Goal: Task Accomplishment & Management: Complete application form

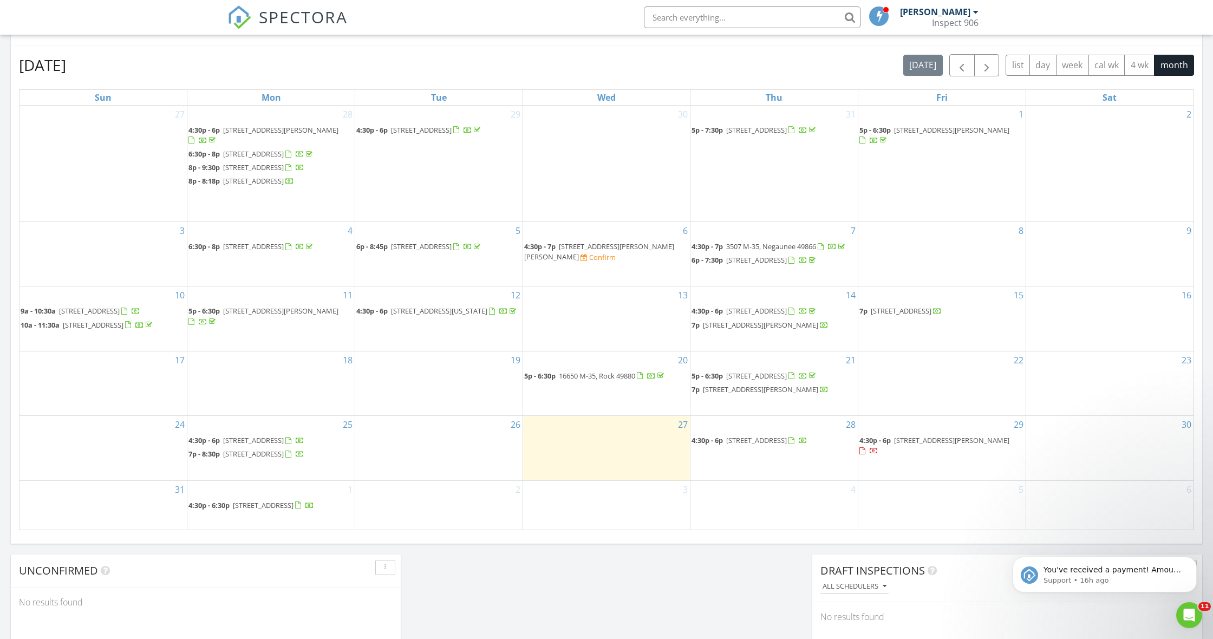
scroll to position [986, 1214]
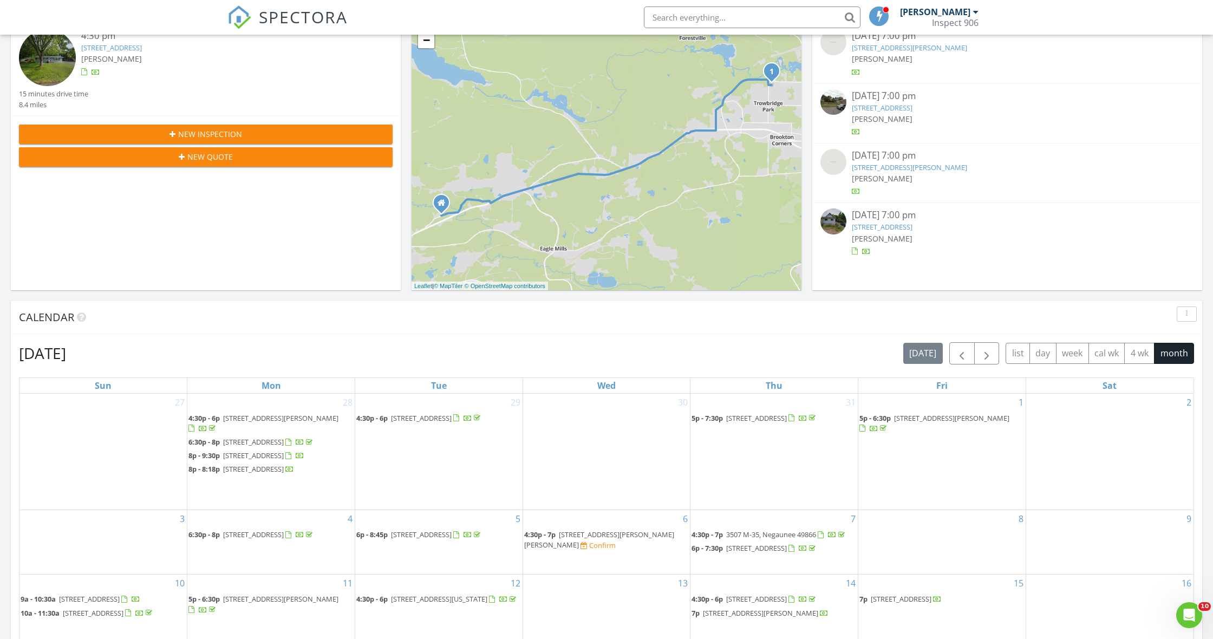
scroll to position [172, 0]
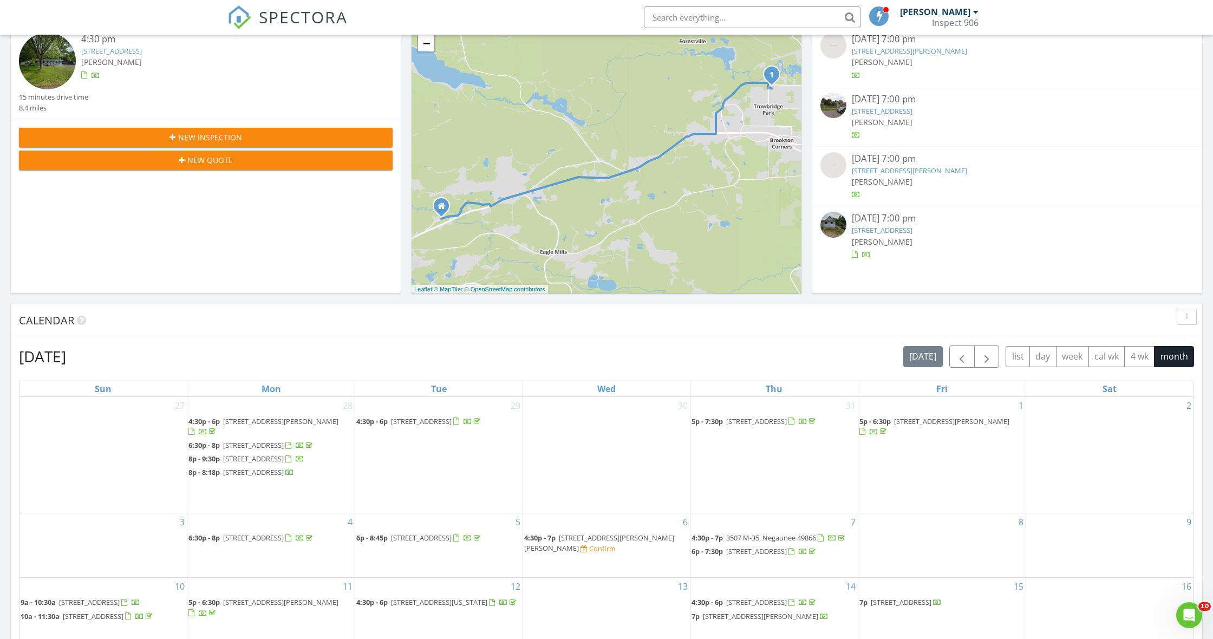
click at [288, 135] on div "New Inspection" at bounding box center [206, 137] width 356 height 11
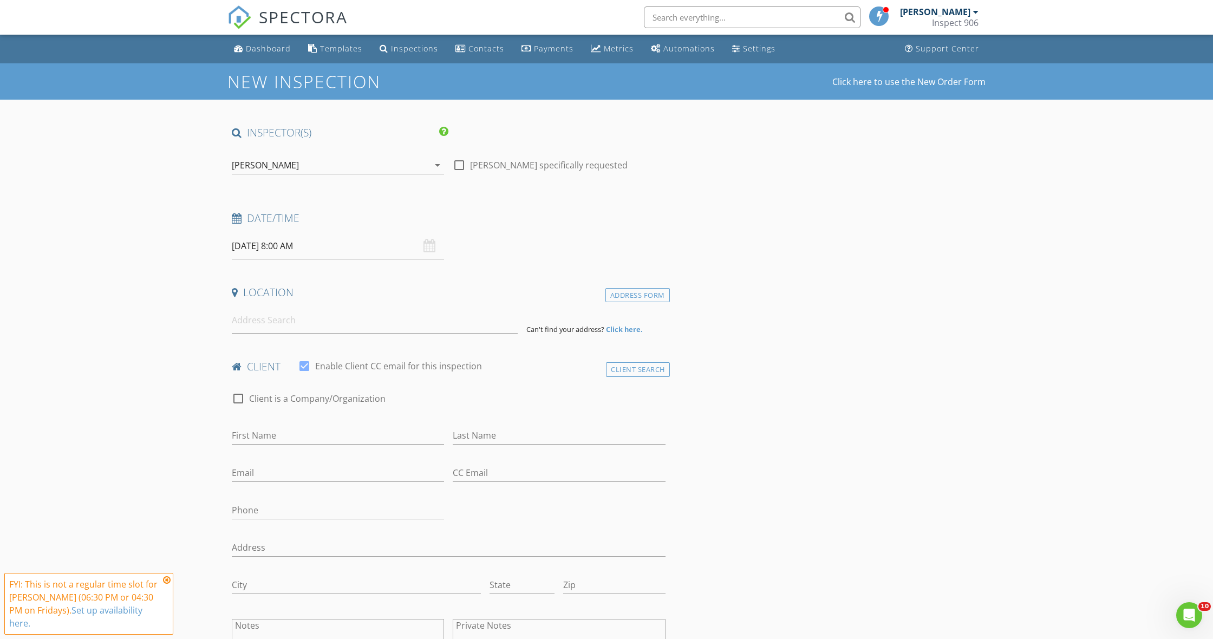
click at [360, 244] on input "08/29/2025 8:00 AM" at bounding box center [338, 246] width 212 height 27
select select "8"
type input "09/02/2025 8:00 AM"
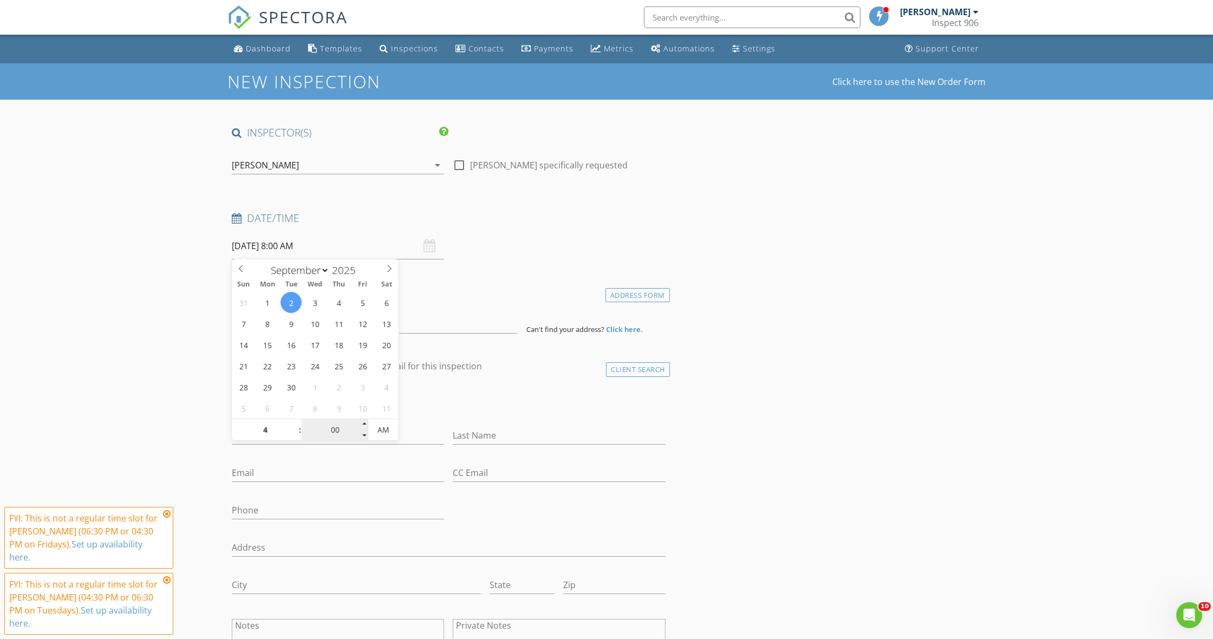
type input "04"
type input "09/02/2025 4:00 AM"
click at [340, 427] on input "00" at bounding box center [335, 431] width 67 height 22
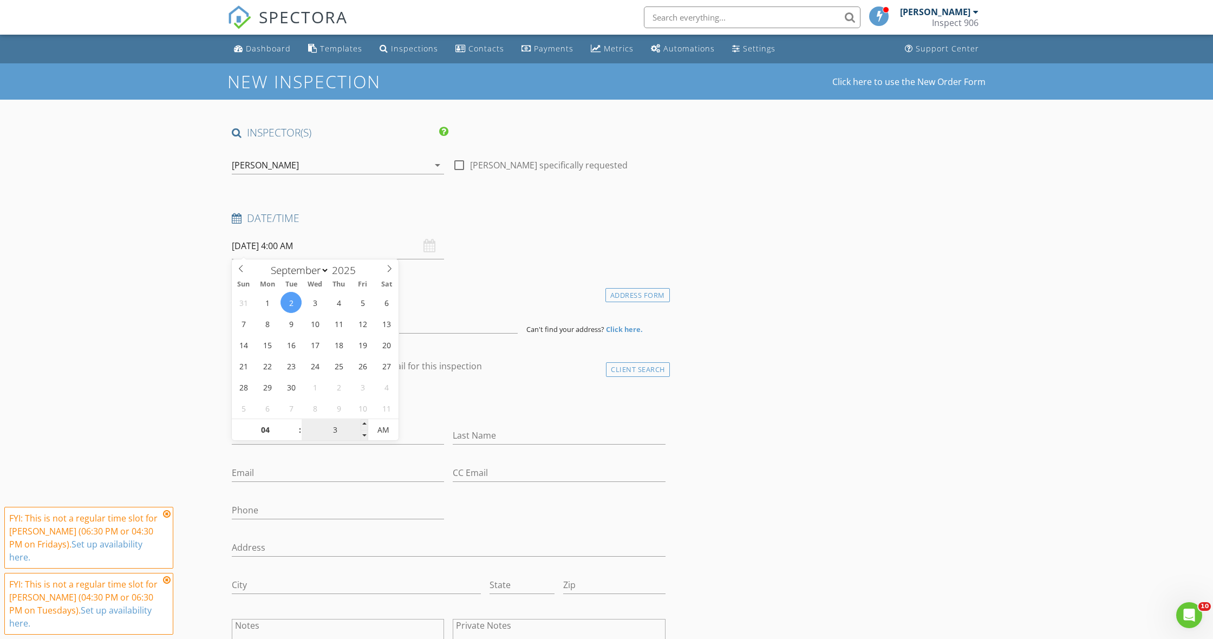
type input "30"
type input "09/02/2025 4:30 PM"
click at [391, 439] on span "AM" at bounding box center [383, 430] width 30 height 22
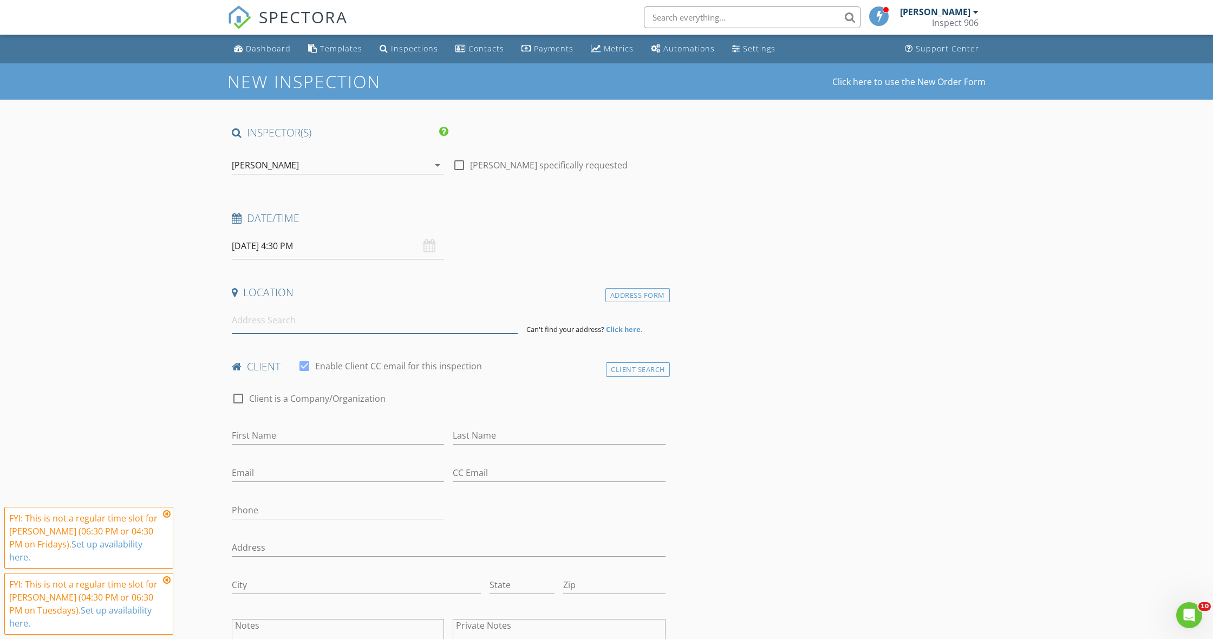
click at [299, 327] on input at bounding box center [375, 320] width 286 height 27
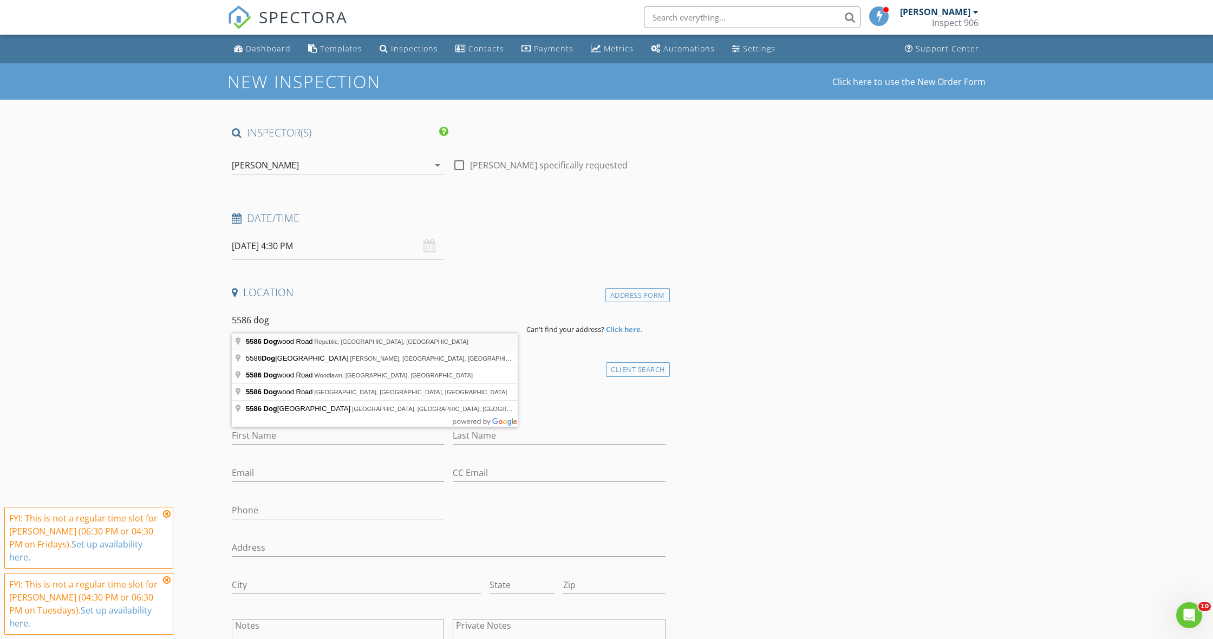
type input "5586 Dogwood Road, Republic, MI, USA"
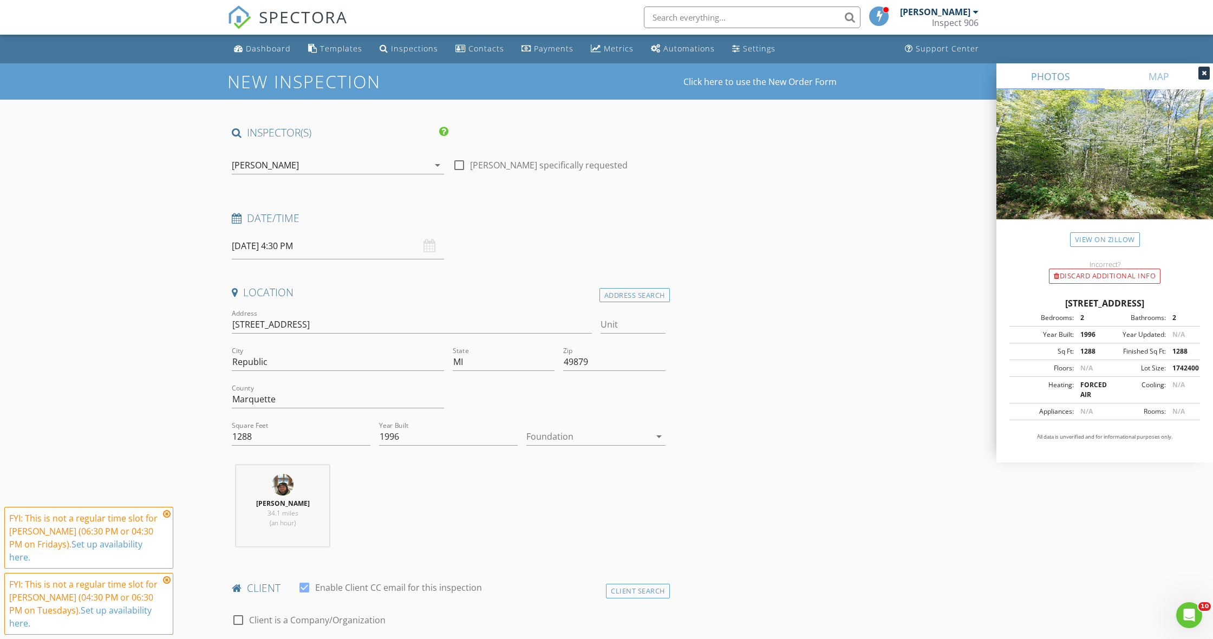
click at [1113, 232] on div "View on Zillow" at bounding box center [1105, 233] width 217 height 28
click at [1114, 237] on link "View on Zillow" at bounding box center [1105, 239] width 70 height 15
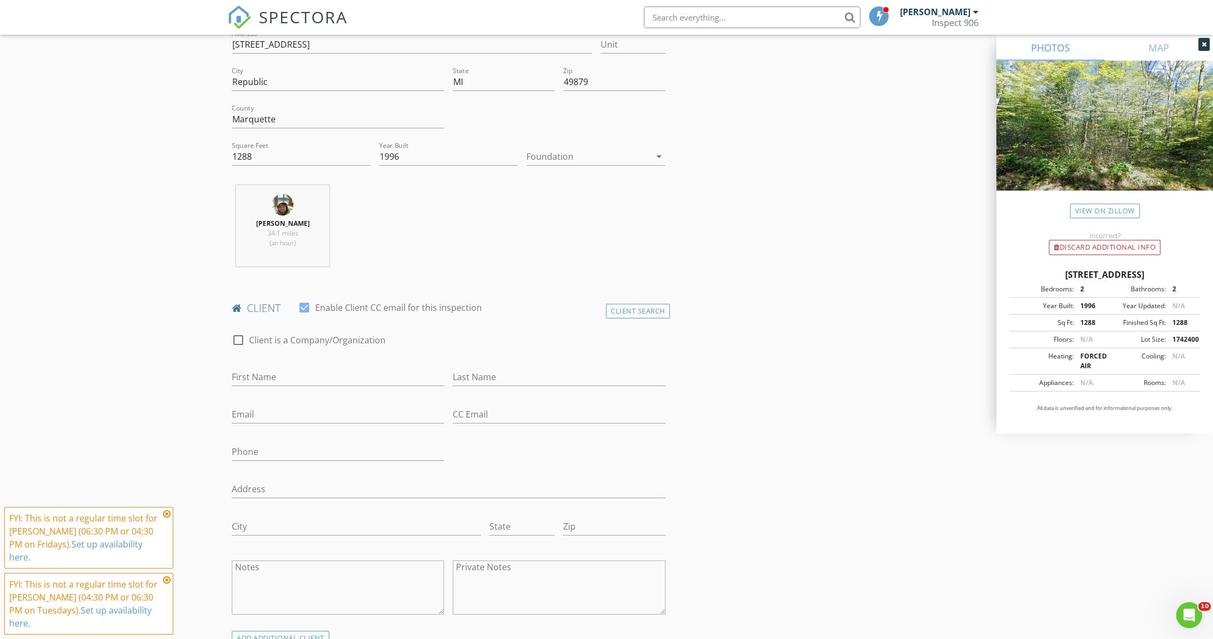
scroll to position [298, 0]
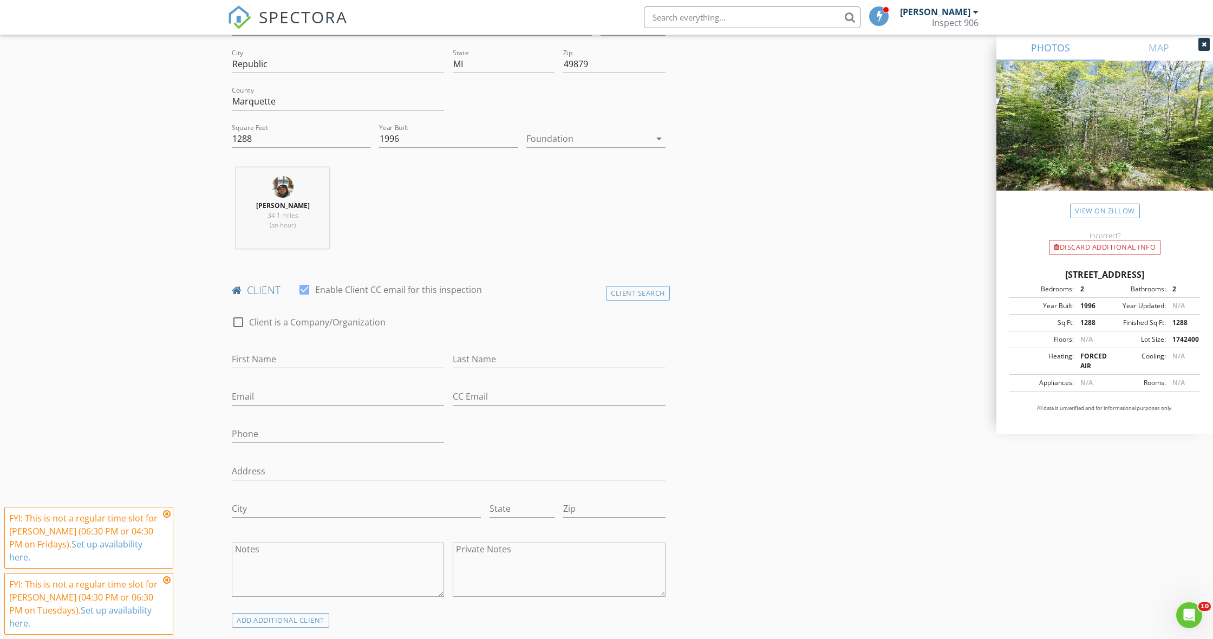
click at [167, 513] on icon at bounding box center [167, 514] width 8 height 9
click at [167, 580] on icon at bounding box center [167, 580] width 8 height 9
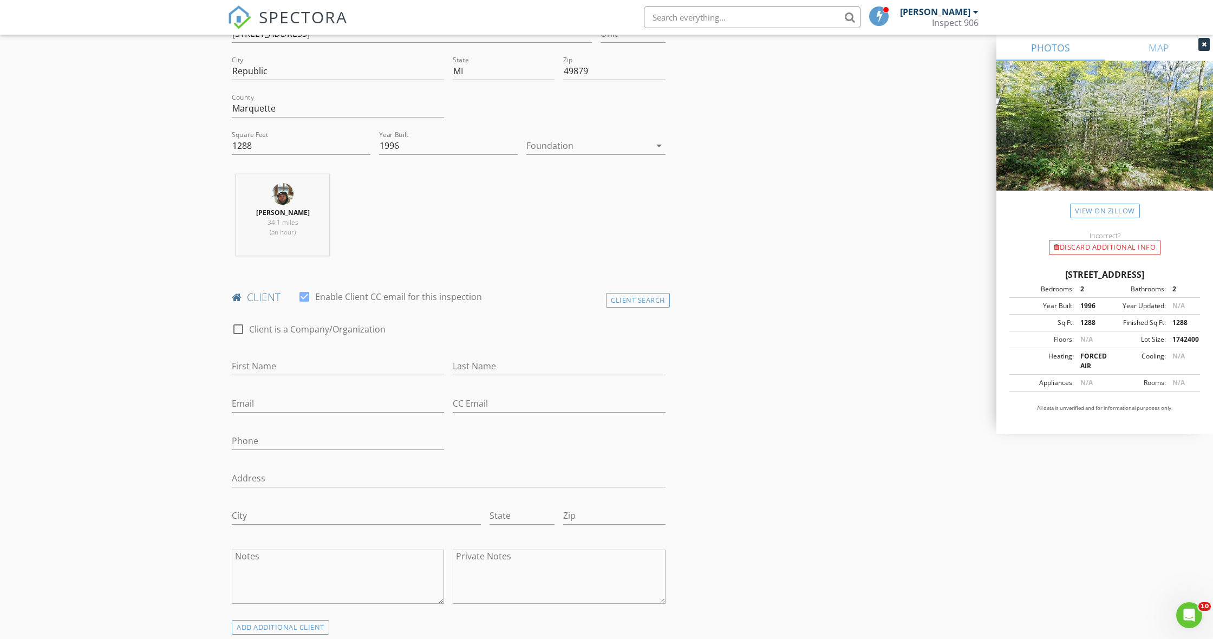
scroll to position [298, 0]
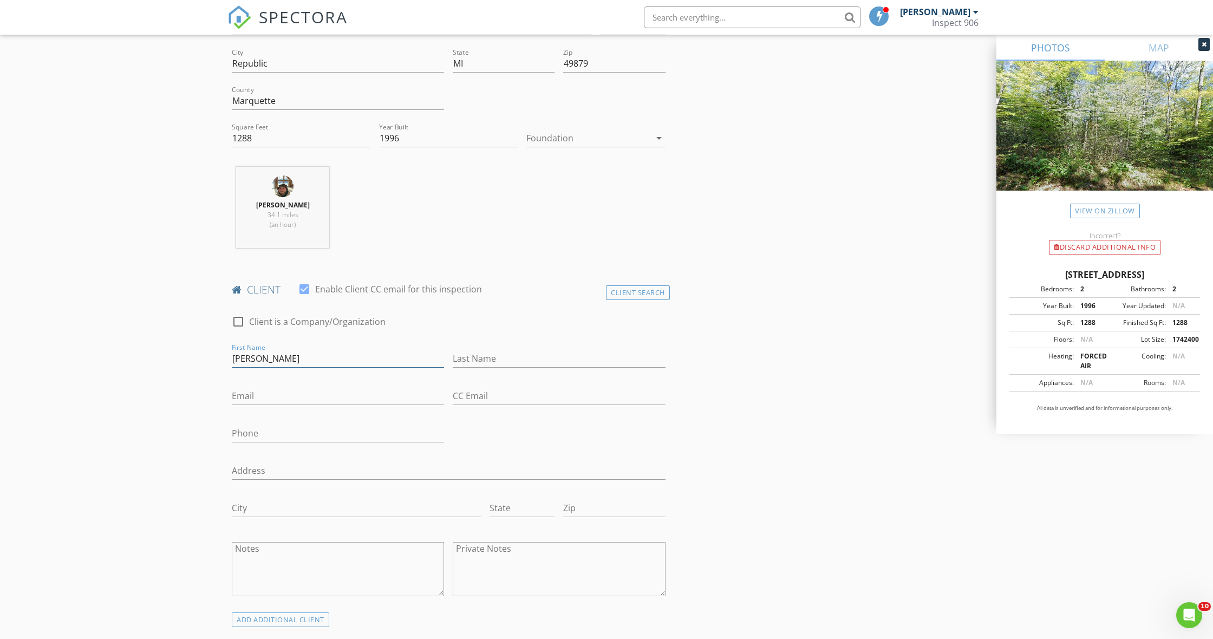
type input "Alex"
type input "Wilt"
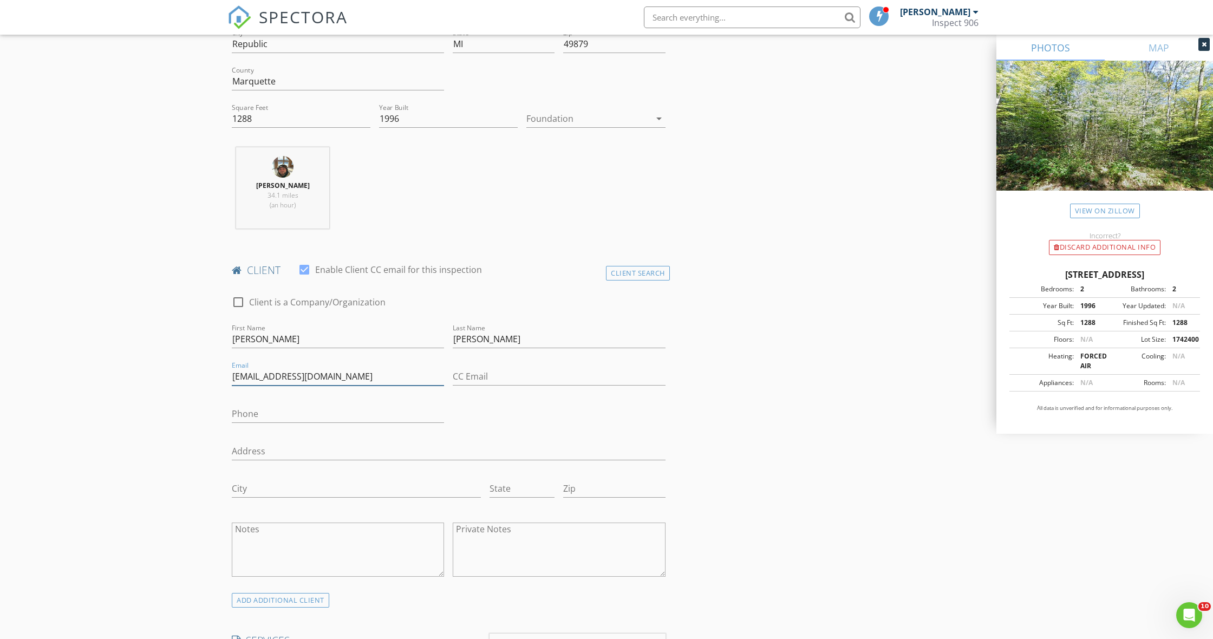
scroll to position [320, 0]
type input "alexanderwilt98@gmail.com"
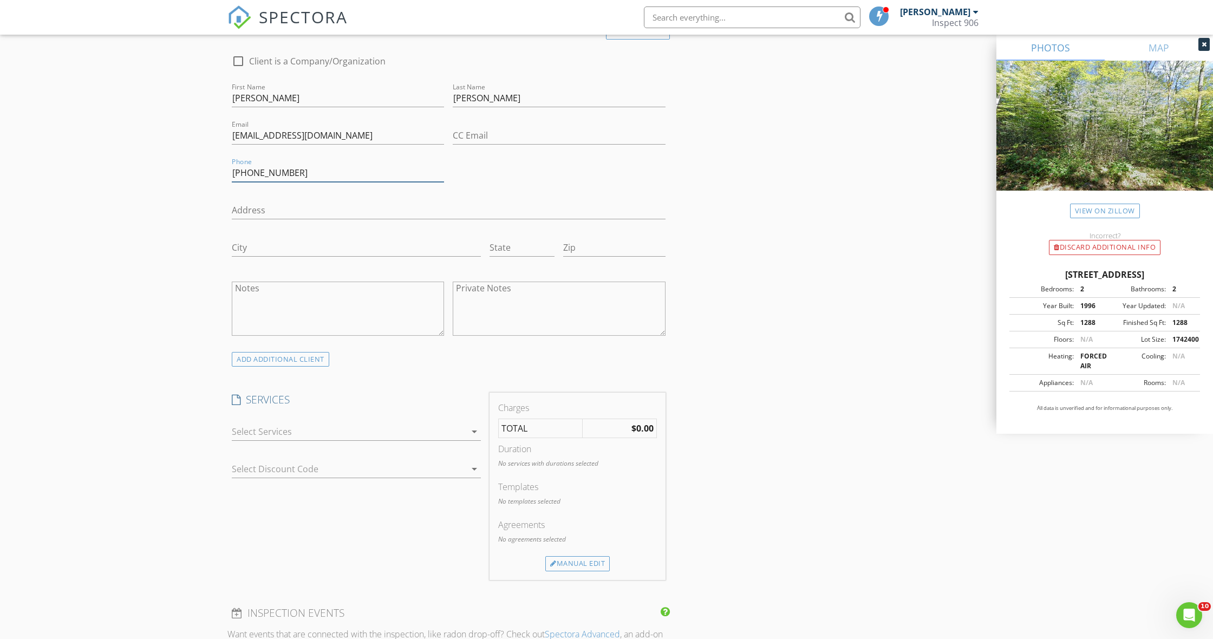
scroll to position [591, 0]
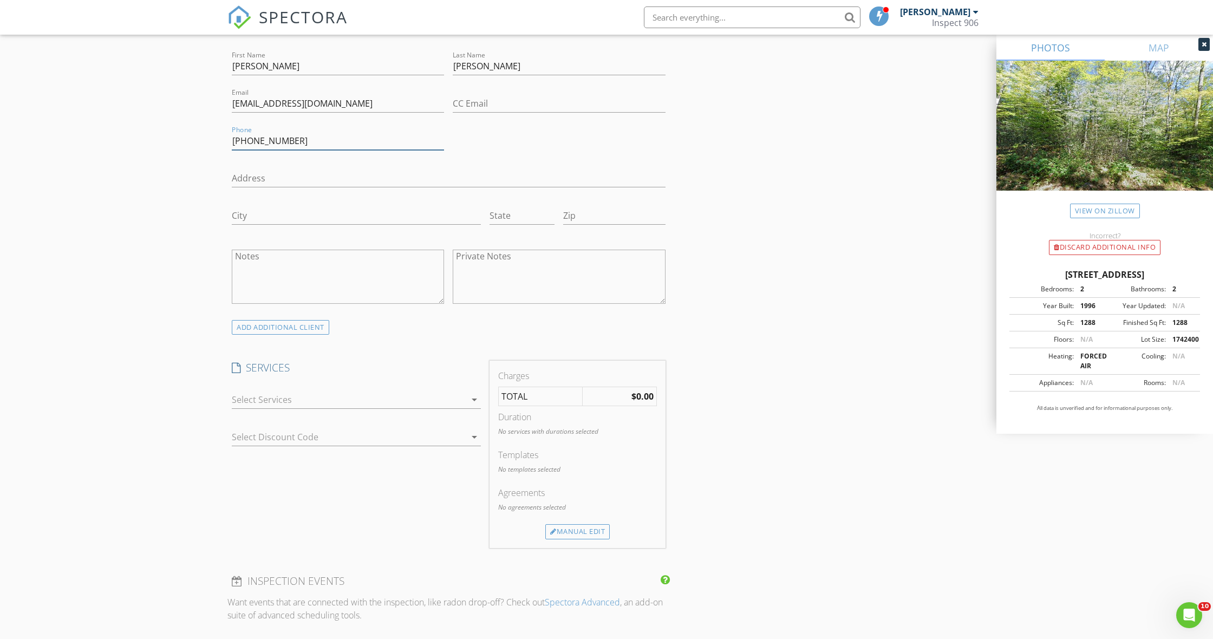
type input "616-337-2567"
click at [319, 403] on div at bounding box center [349, 399] width 234 height 17
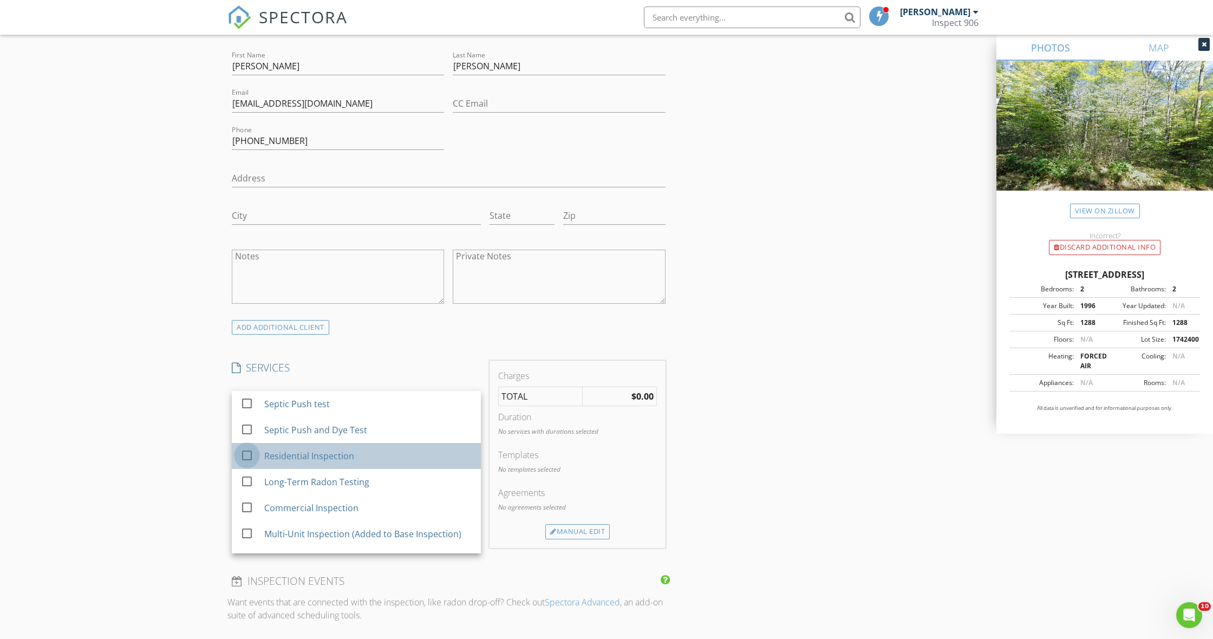
click at [252, 454] on div at bounding box center [247, 455] width 18 height 18
checkbox input "false"
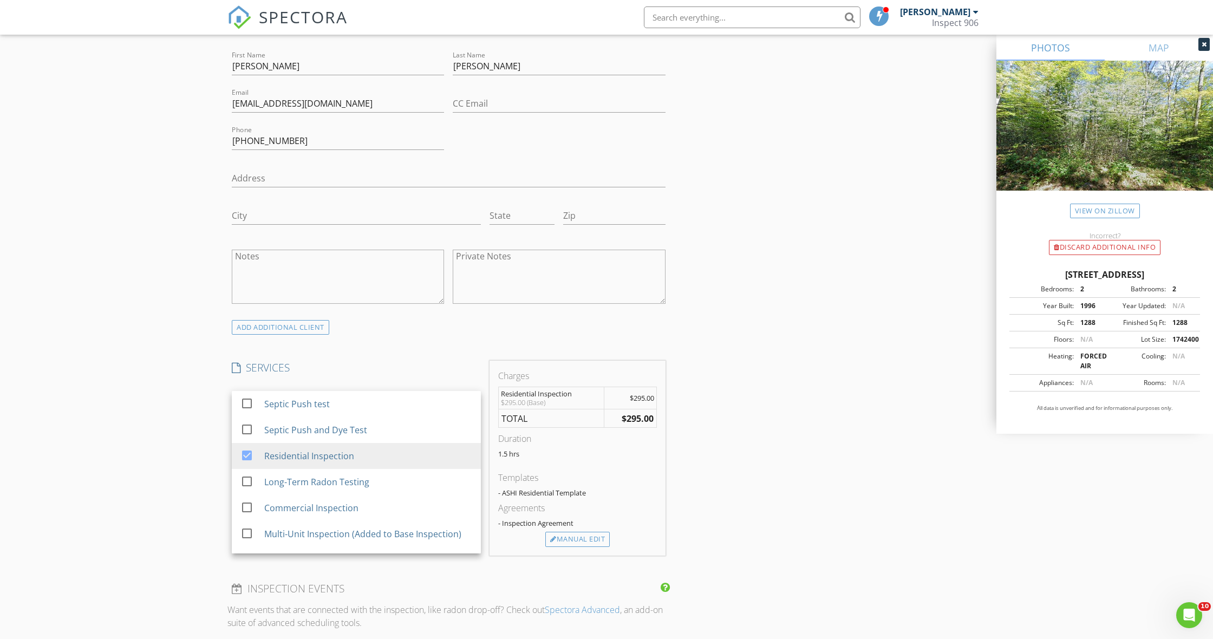
click at [152, 439] on div "New Inspection Click here to use the New Order Form INSPECTOR(S) check_box Josh…" at bounding box center [606, 482] width 1213 height 2021
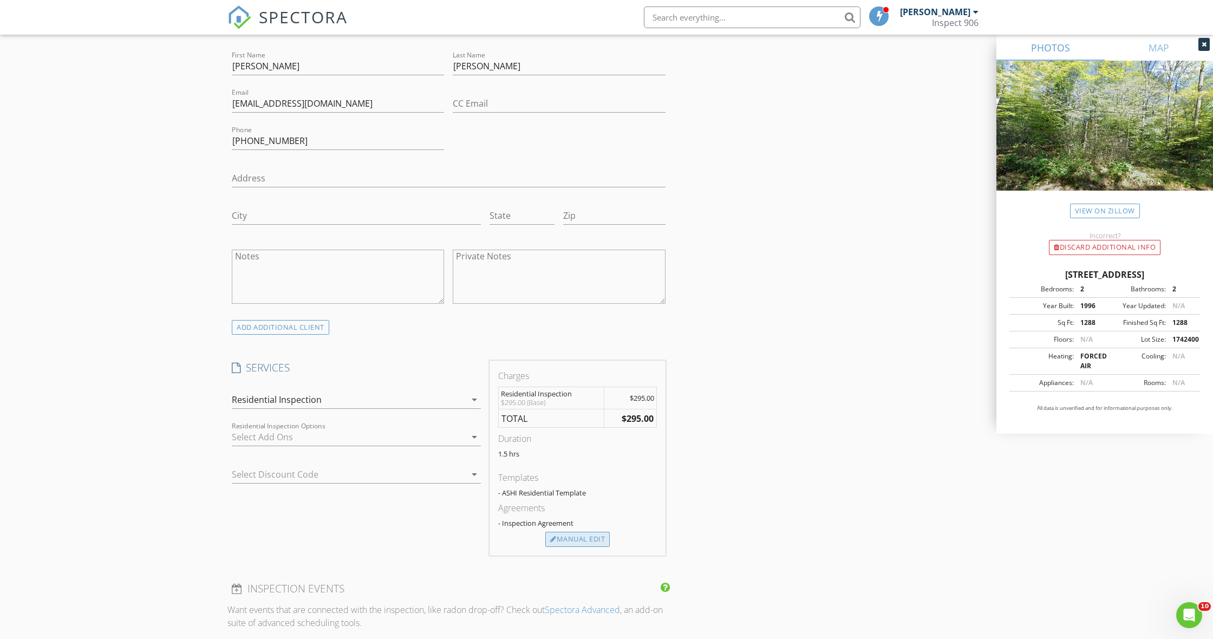
click at [606, 540] on div "Manual Edit" at bounding box center [578, 539] width 64 height 15
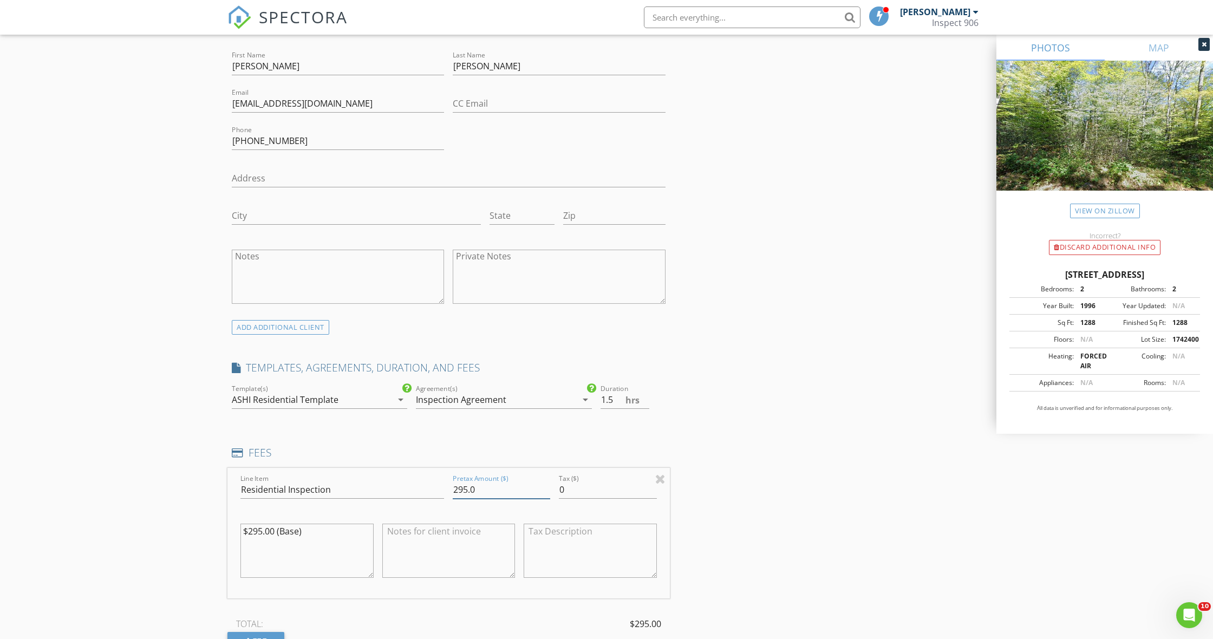
click at [458, 489] on input "295.0" at bounding box center [502, 490] width 98 height 18
click at [464, 488] on input "395.0" at bounding box center [502, 490] width 98 height 18
type input "345.0"
click at [261, 529] on textarea "$295.00 (Base)" at bounding box center [307, 551] width 133 height 54
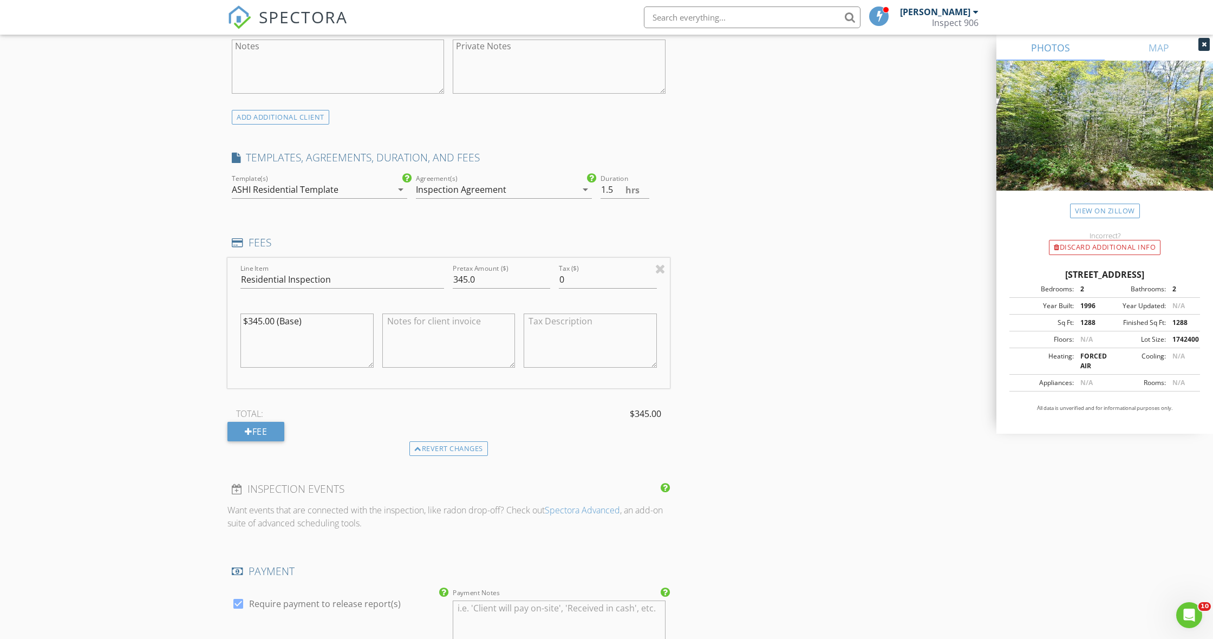
scroll to position [801, 0]
type textarea "$345.00 (Base)"
click at [440, 455] on div "INSPECTOR(S) check_box Joshua Chapman PRIMARY Joshua Chapman arrow_drop_down ch…" at bounding box center [449, 314] width 443 height 1980
click at [442, 446] on div "Revert changes" at bounding box center [449, 449] width 79 height 15
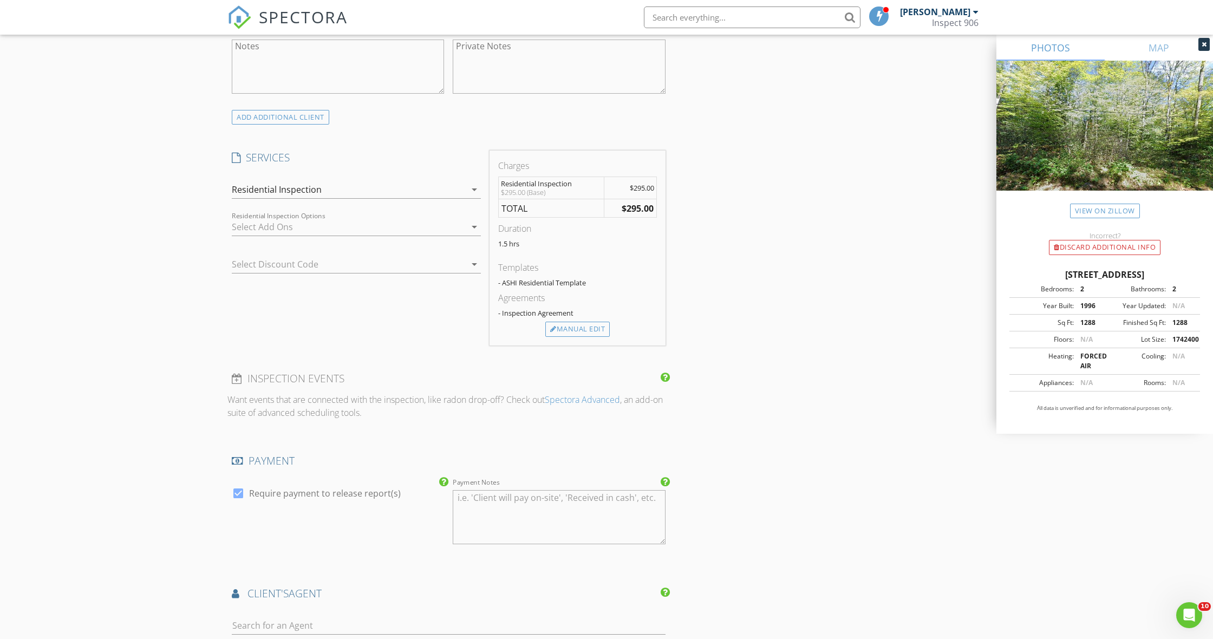
click at [398, 224] on div at bounding box center [349, 226] width 234 height 17
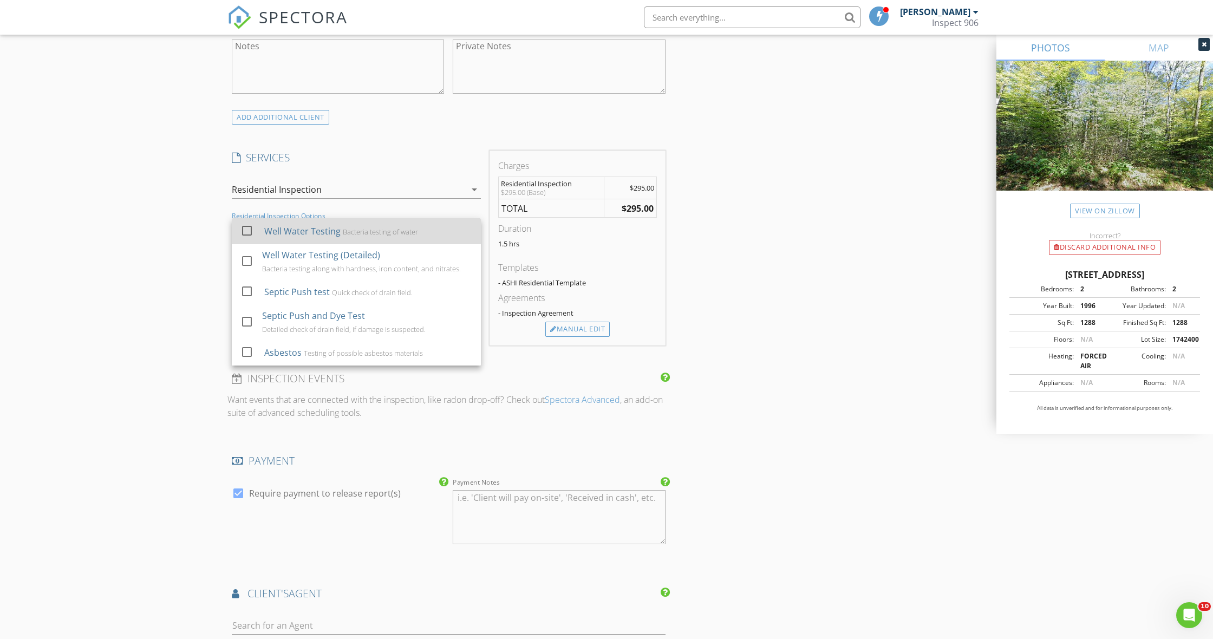
click at [246, 229] on div at bounding box center [247, 231] width 18 height 18
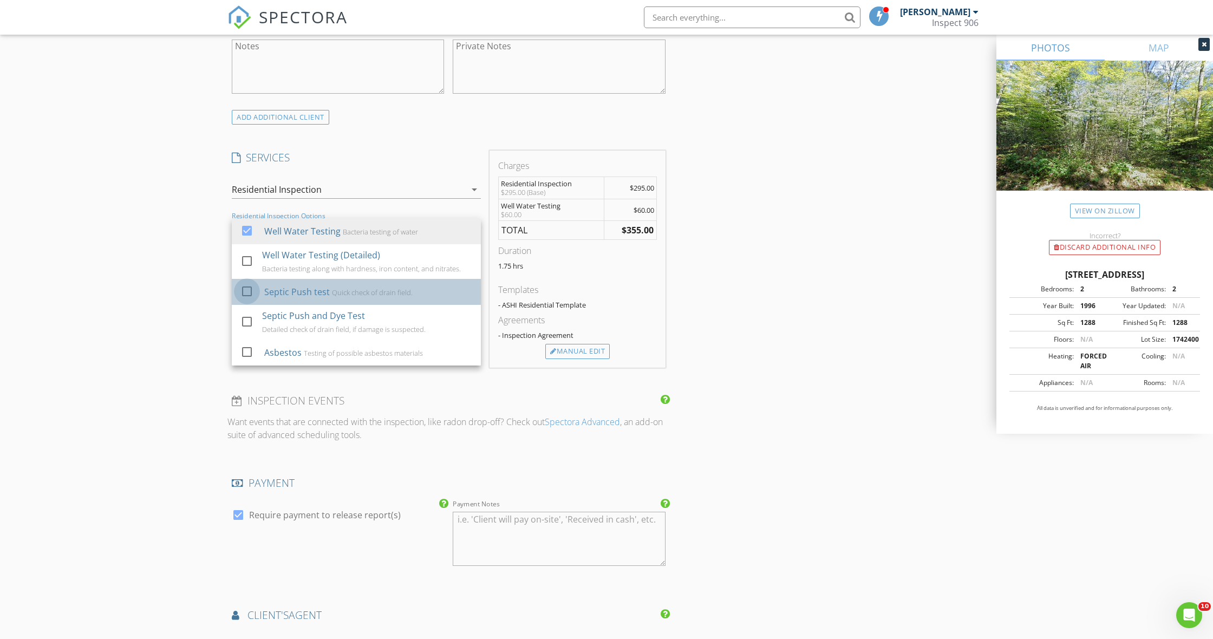
click at [245, 290] on div at bounding box center [247, 291] width 18 height 18
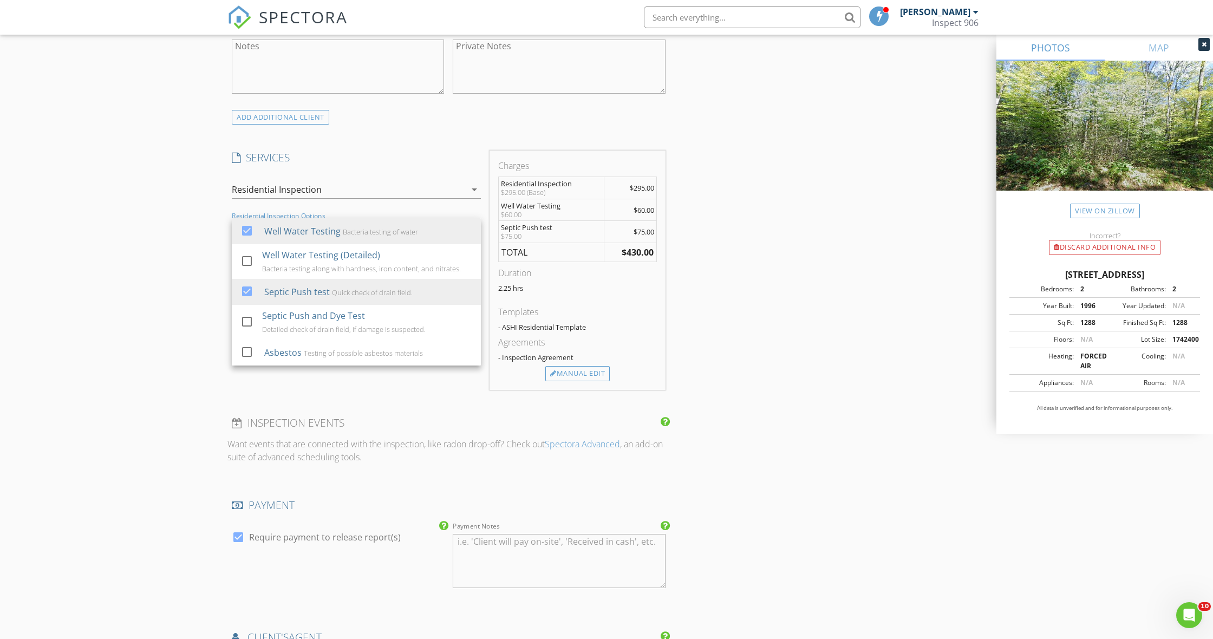
click at [786, 328] on div "INSPECTOR(S) check_box Joshua Chapman PRIMARY Joshua Chapman arrow_drop_down ch…" at bounding box center [607, 312] width 758 height 1977
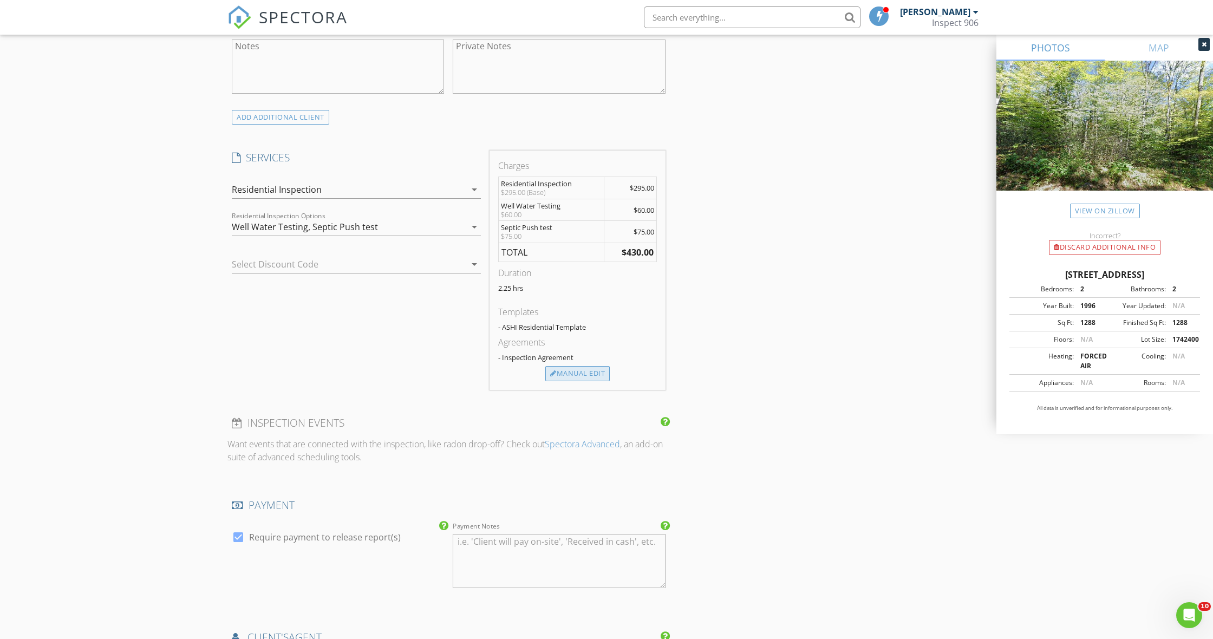
click at [576, 372] on div "Manual Edit" at bounding box center [578, 373] width 64 height 15
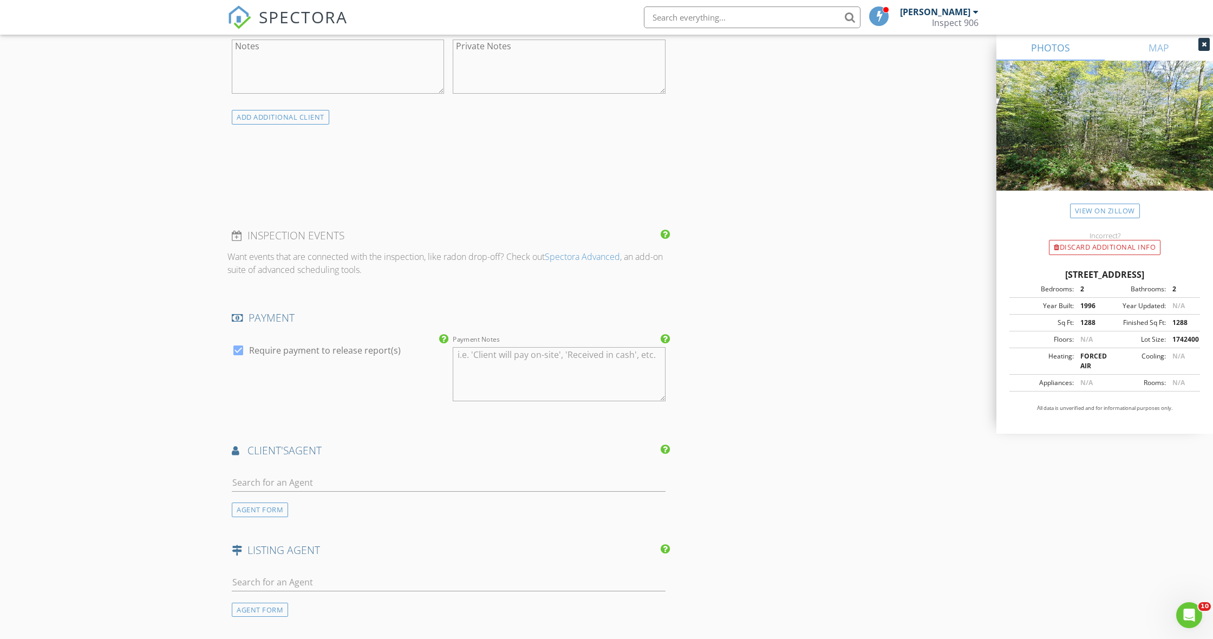
type input "295.0"
type textarea "$295.00 (Base)"
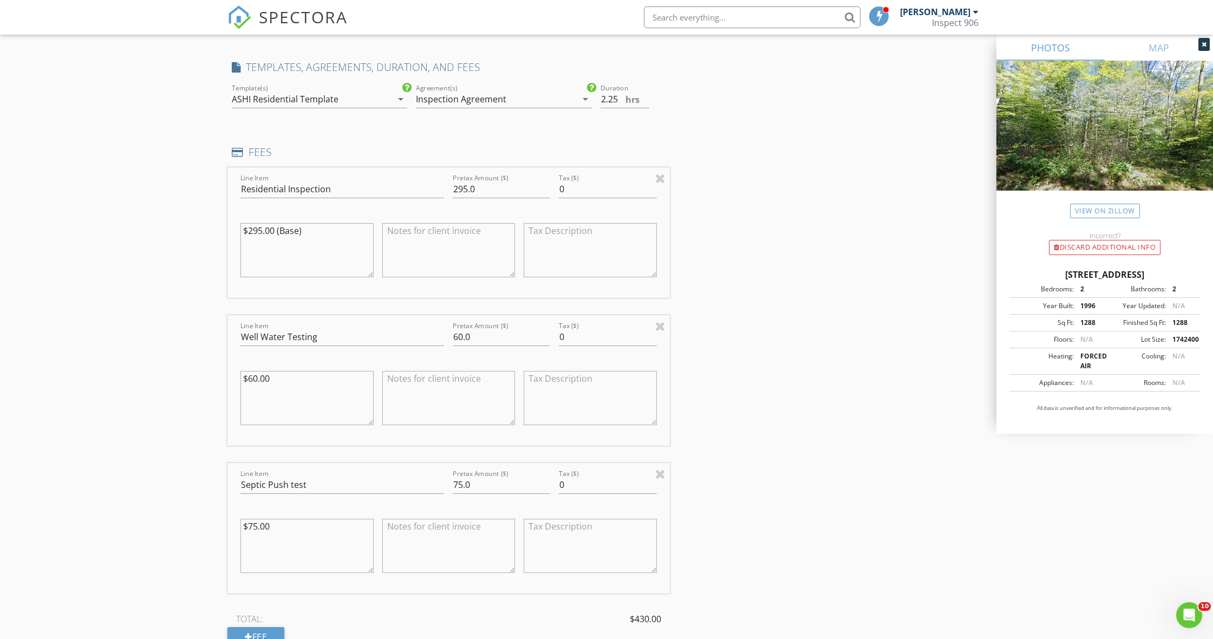
scroll to position [896, 0]
click at [256, 374] on textarea "$60.00" at bounding box center [307, 394] width 133 height 54
type textarea "$45.00"
click at [463, 330] on input "60.0" at bounding box center [502, 333] width 98 height 18
type input "45.0"
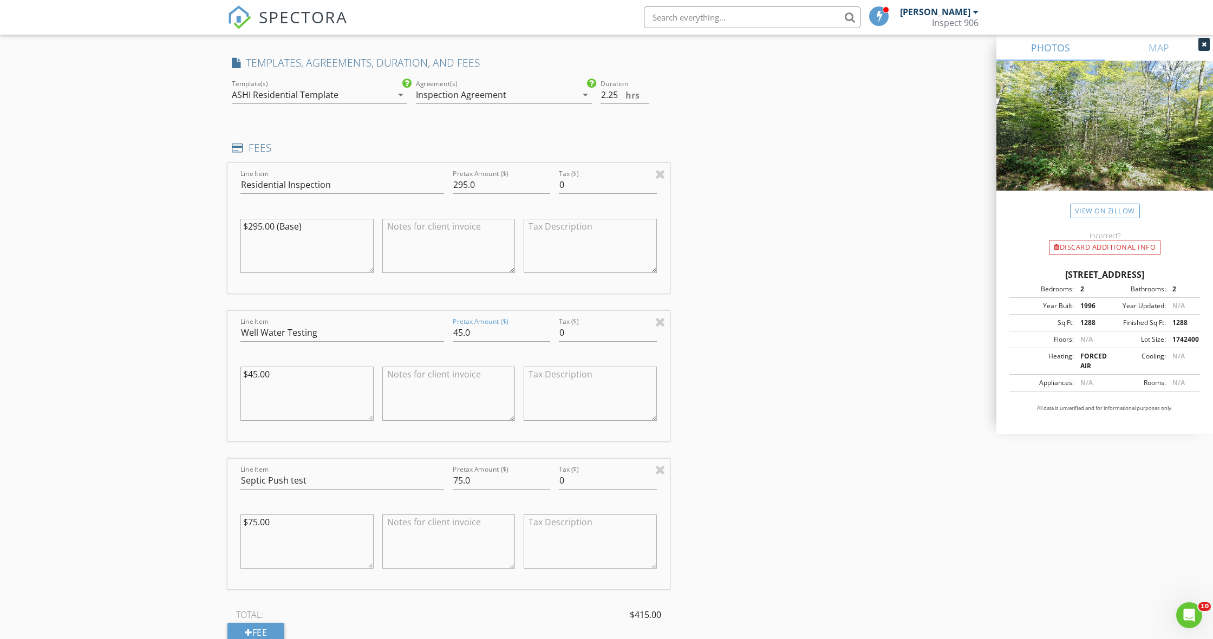
click at [256, 521] on textarea "$75.00" at bounding box center [307, 542] width 133 height 54
click at [772, 528] on div "INSPECTOR(S) check_box Joshua Chapman PRIMARY Joshua Chapman arrow_drop_down ch…" at bounding box center [607, 399] width 758 height 2339
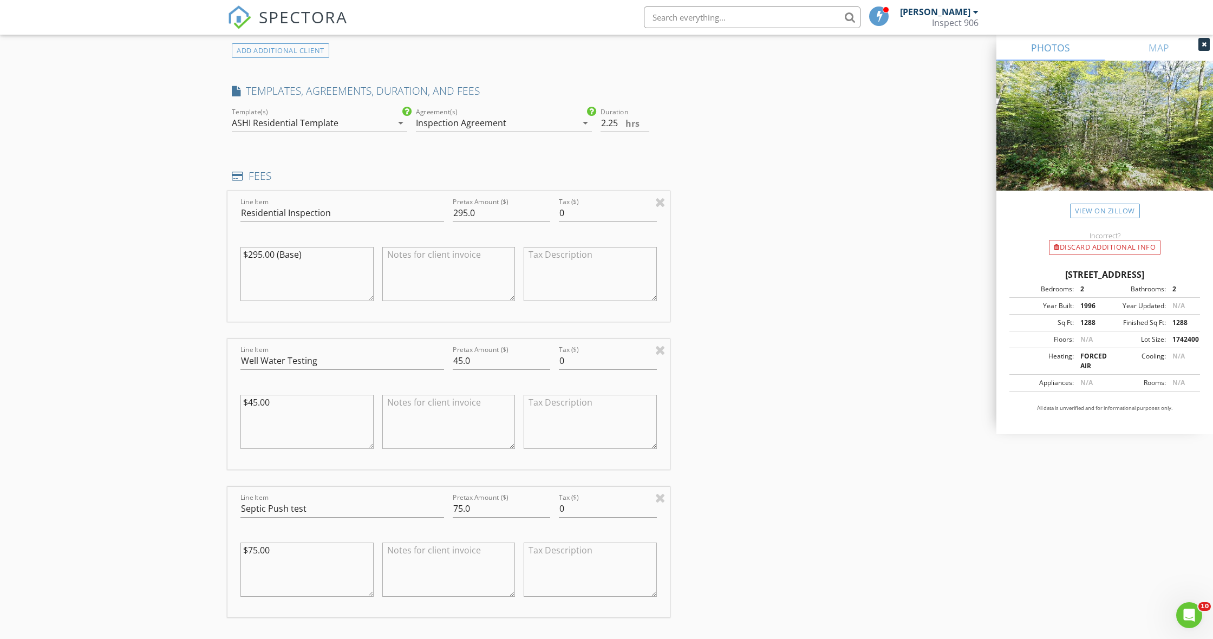
scroll to position [867, 0]
click at [459, 212] on input "295.0" at bounding box center [502, 214] width 98 height 18
type input "345.0"
click at [258, 255] on textarea "$295.00 (Base)" at bounding box center [307, 275] width 133 height 54
type textarea "$345.00 (Base)"
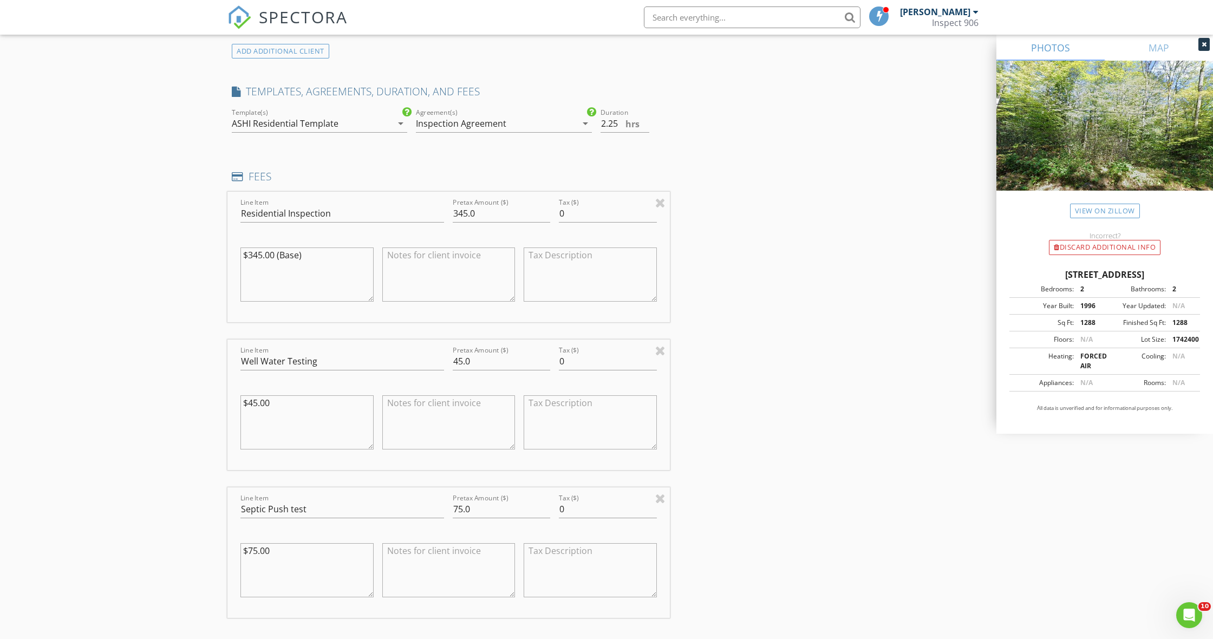
click at [744, 331] on div "INSPECTOR(S) check_box Joshua Chapman PRIMARY Joshua Chapman arrow_drop_down ch…" at bounding box center [607, 427] width 758 height 2339
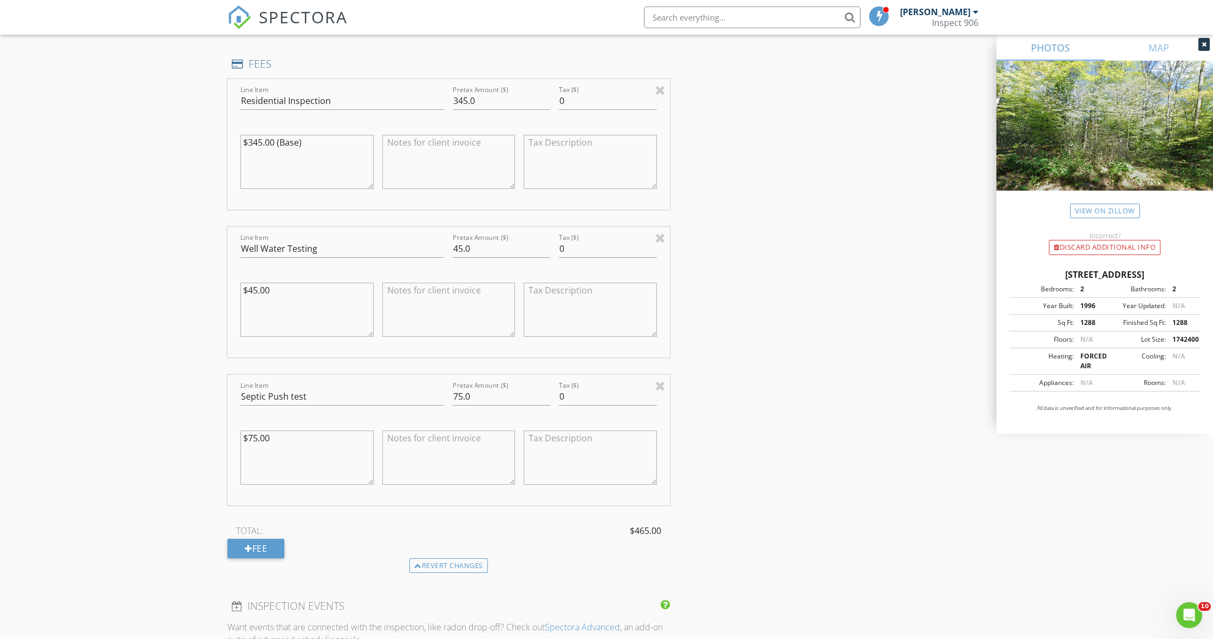
scroll to position [981, 0]
click at [451, 294] on textarea at bounding box center [448, 309] width 133 height 54
type textarea "Bacteria testing"
click at [257, 434] on textarea "$75.00" at bounding box center [307, 457] width 133 height 54
click at [255, 434] on textarea "$75.00" at bounding box center [307, 457] width 133 height 54
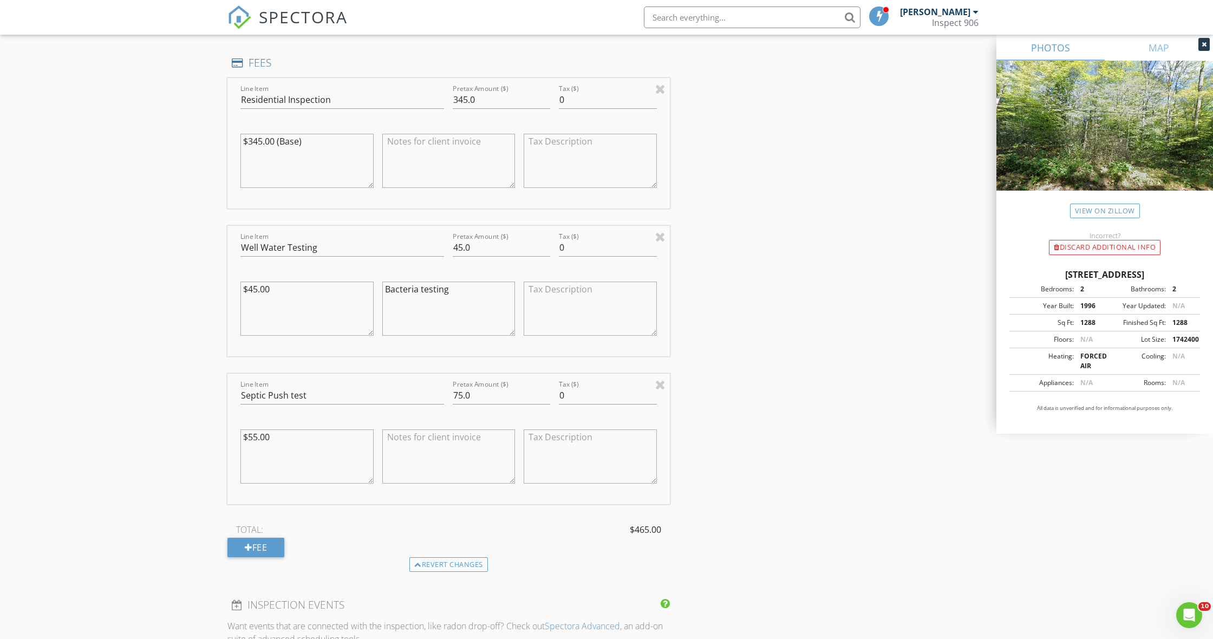
click at [736, 487] on div "INSPECTOR(S) check_box Joshua Chapman PRIMARY Joshua Chapman arrow_drop_down ch…" at bounding box center [607, 314] width 758 height 2339
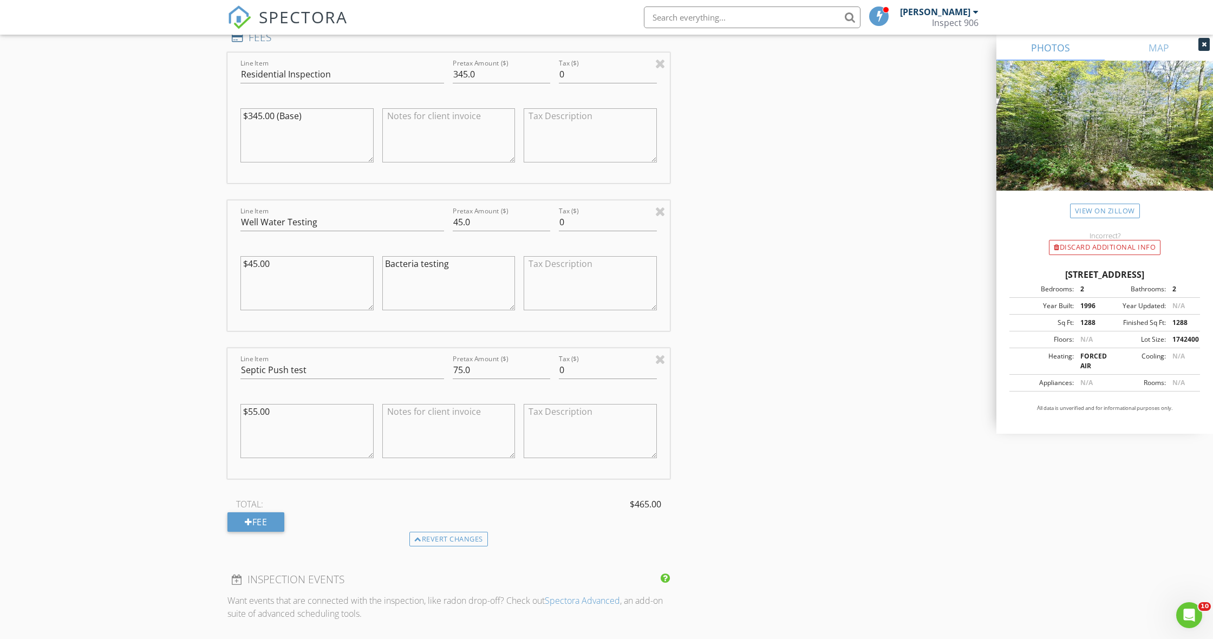
scroll to position [1008, 0]
click at [257, 410] on textarea "$55.00" at bounding box center [307, 430] width 133 height 54
type textarea "$50.00"
click at [831, 473] on div "INSPECTOR(S) check_box Joshua Chapman PRIMARY Joshua Chapman arrow_drop_down ch…" at bounding box center [607, 287] width 758 height 2339
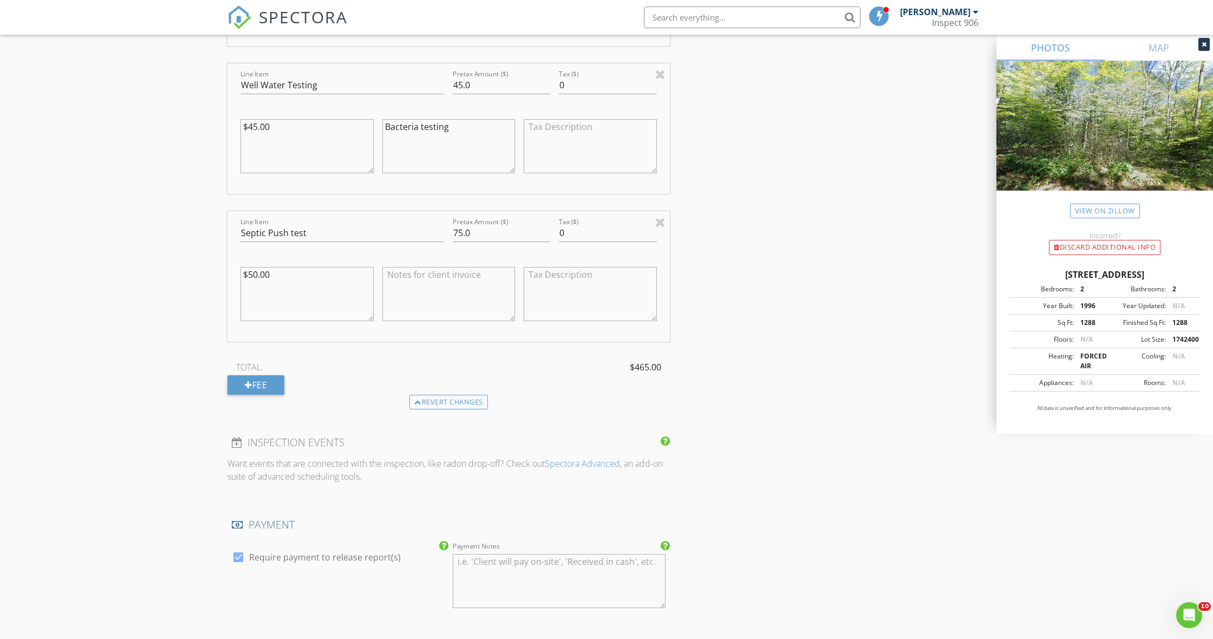
scroll to position [1142, 0]
click at [462, 232] on input "75.0" at bounding box center [502, 235] width 98 height 18
type input "60.0"
click at [782, 261] on div "INSPECTOR(S) check_box Joshua Chapman PRIMARY Joshua Chapman arrow_drop_down ch…" at bounding box center [607, 153] width 758 height 2339
click at [255, 274] on textarea "$50.00" at bounding box center [307, 296] width 133 height 54
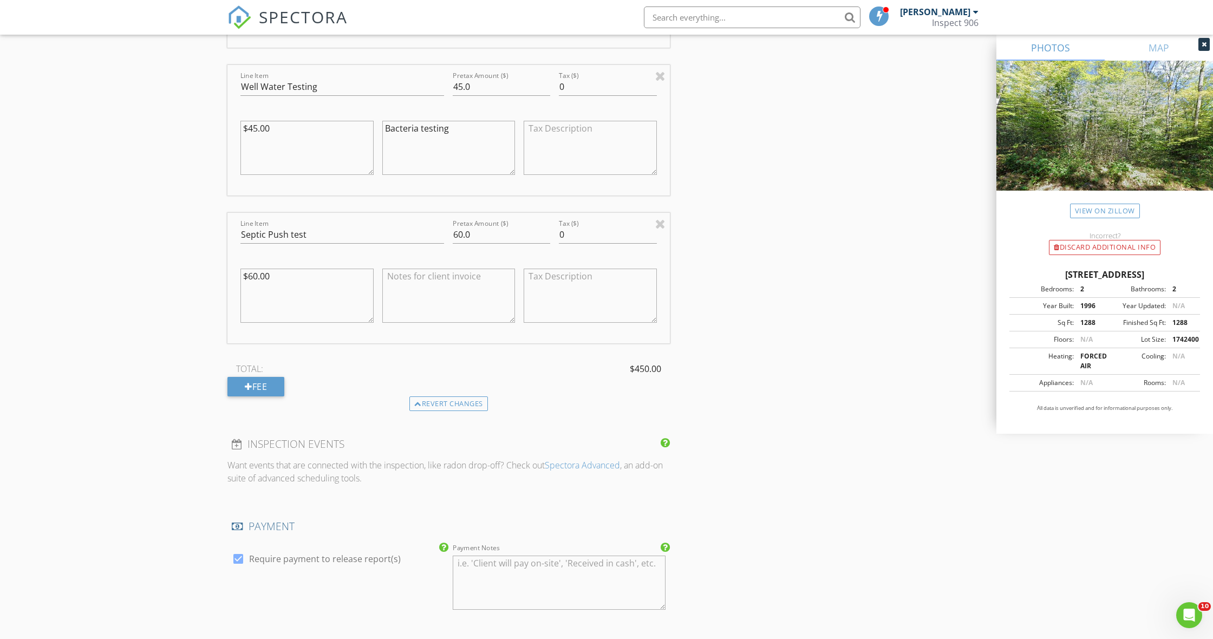
type textarea "$60.00"
click at [690, 274] on div "INSPECTOR(S) check_box Joshua Chapman PRIMARY Joshua Chapman arrow_drop_down ch…" at bounding box center [607, 153] width 758 height 2339
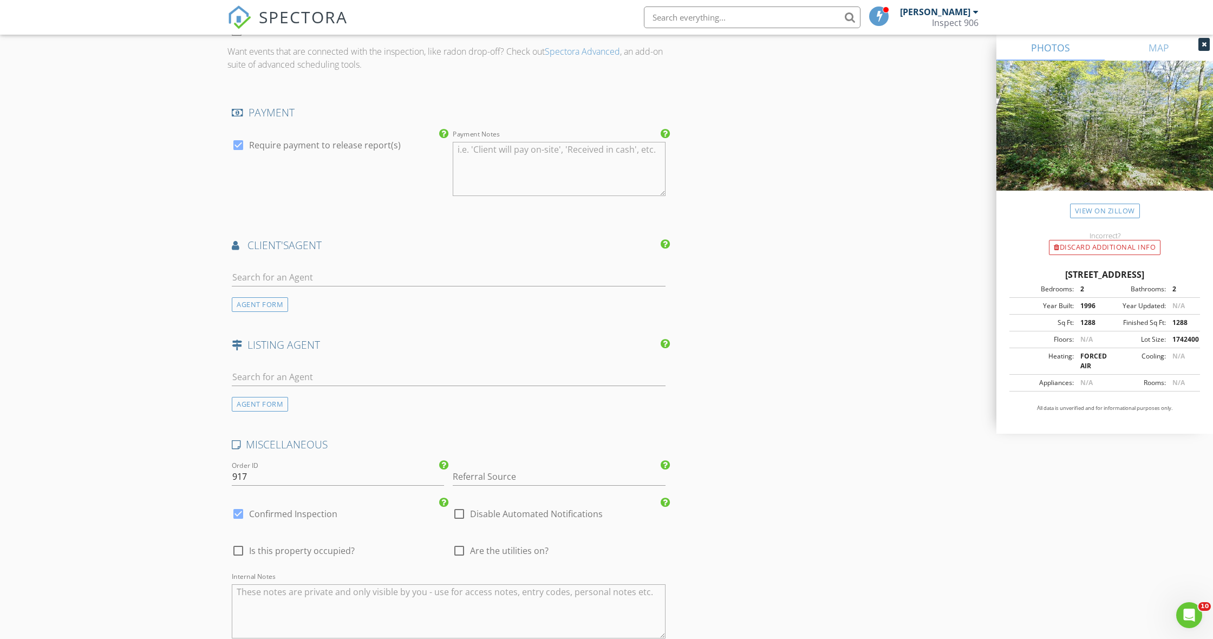
scroll to position [1567, 0]
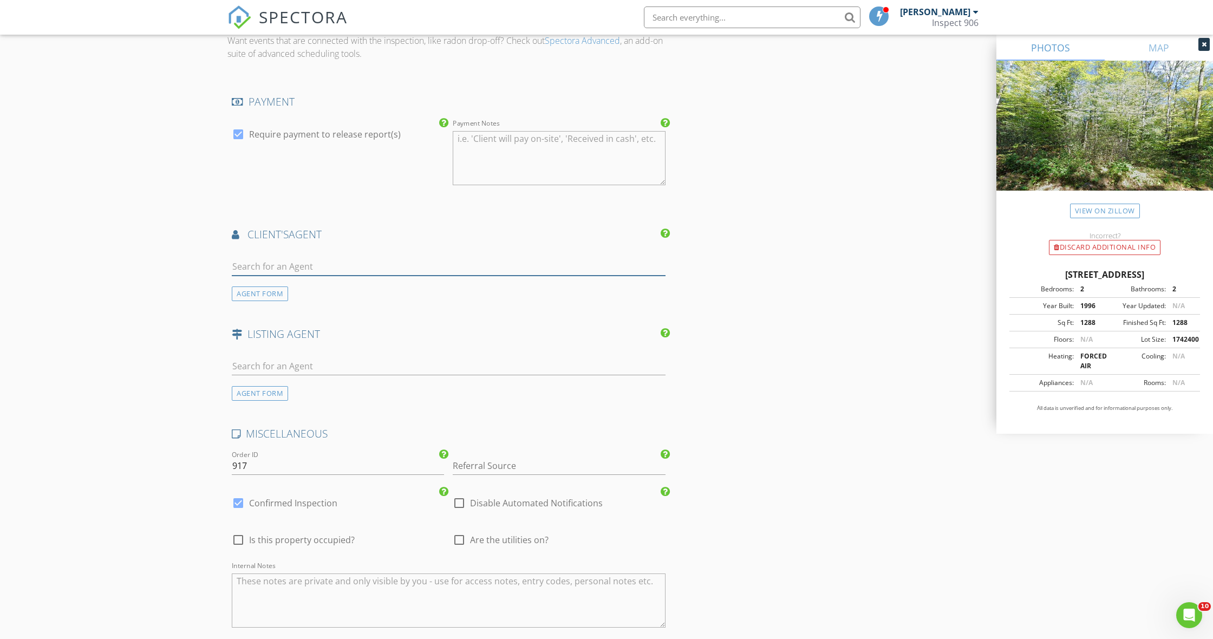
click at [298, 267] on input "text" at bounding box center [449, 267] width 434 height 18
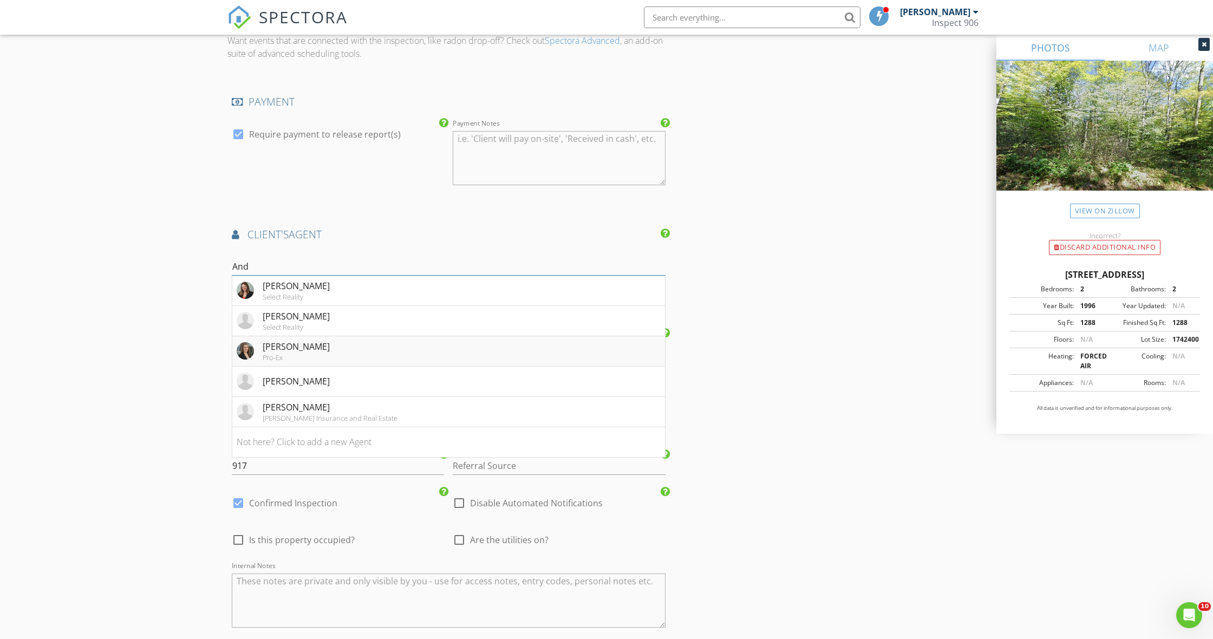
type input "And"
click at [337, 347] on li "Andrea Couvillion Pro-Ex" at bounding box center [448, 351] width 433 height 30
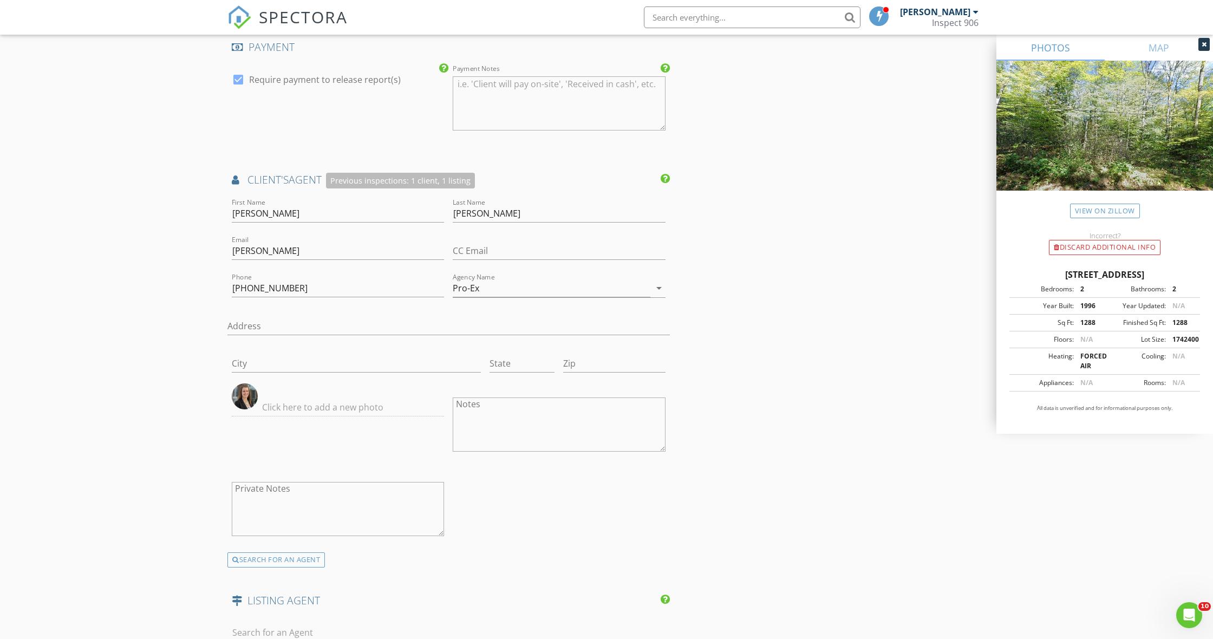
scroll to position [1621, 0]
click at [289, 559] on div "SEARCH FOR AN AGENT" at bounding box center [277, 560] width 98 height 15
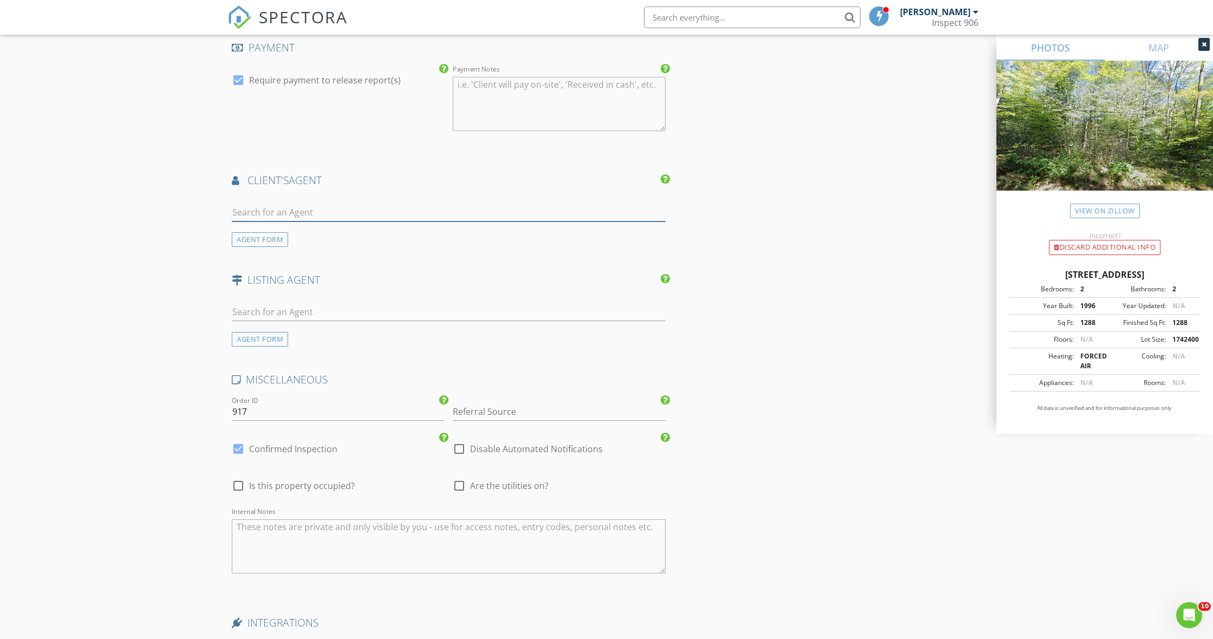
click at [318, 216] on input "text" at bounding box center [449, 213] width 434 height 18
type input "Andrea"
drag, startPoint x: 318, startPoint y: 216, endPoint x: 324, endPoint y: 239, distance: 24.0
click at [324, 239] on div "Select Reality" at bounding box center [296, 242] width 67 height 9
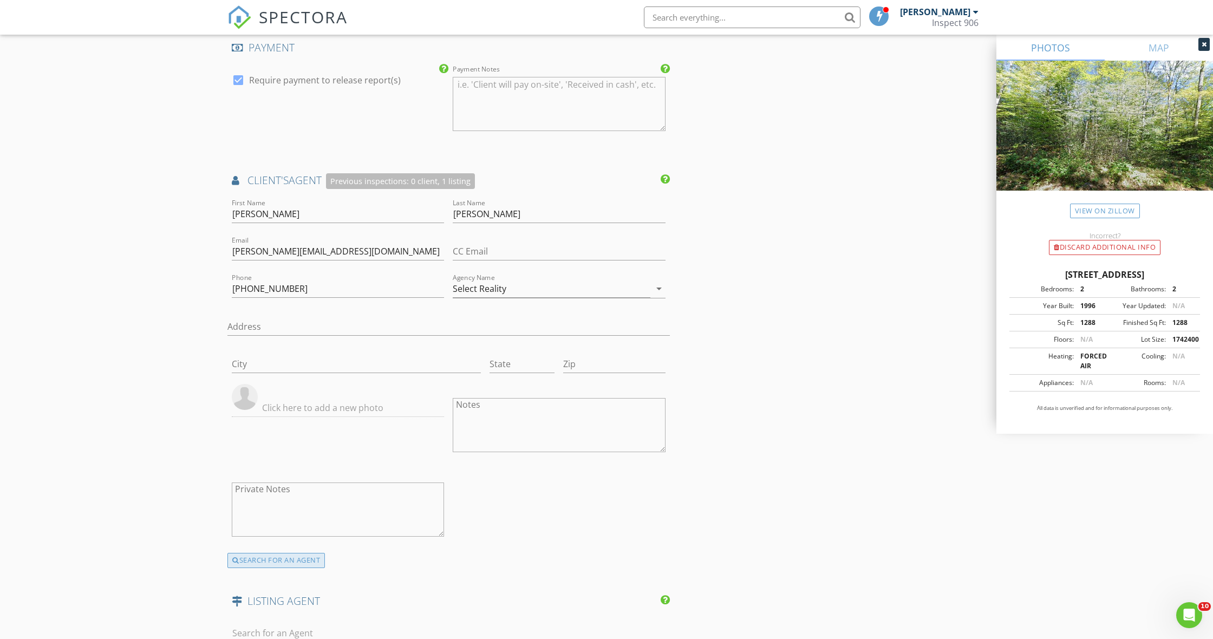
click at [281, 553] on div "SEARCH FOR AN AGENT" at bounding box center [277, 560] width 98 height 15
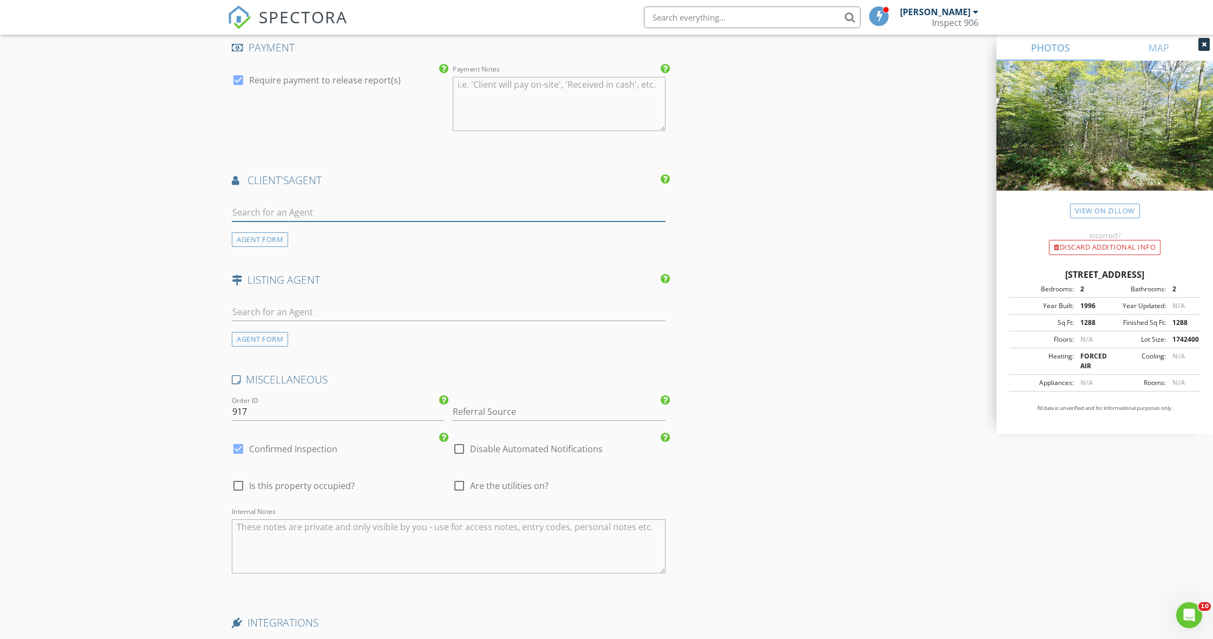
click at [309, 214] on input "text" at bounding box center [449, 213] width 434 height 18
type input "andre"
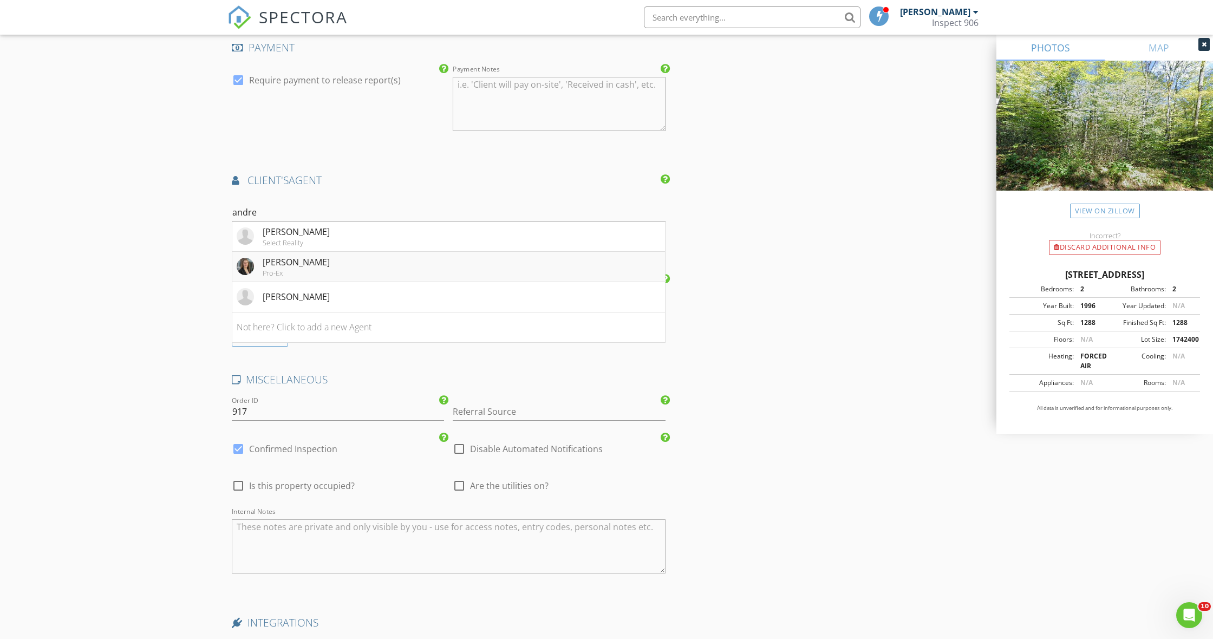
click at [303, 259] on div "Andrea Couvillion" at bounding box center [296, 262] width 67 height 13
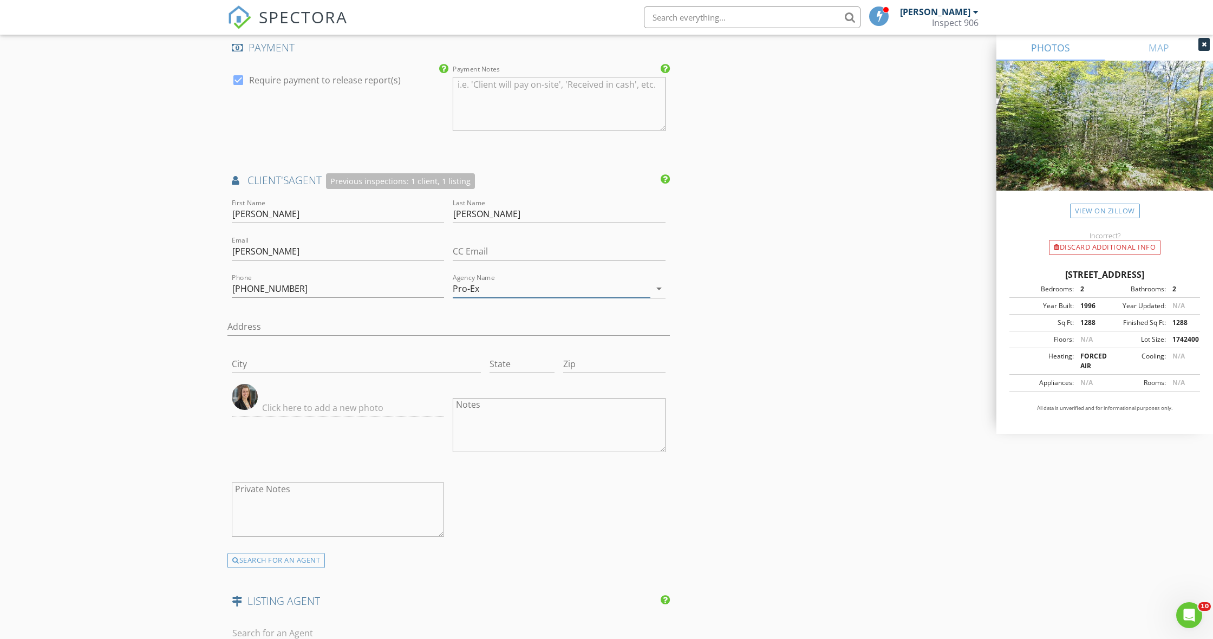
click at [651, 289] on div "arrow_drop_down" at bounding box center [658, 288] width 15 height 13
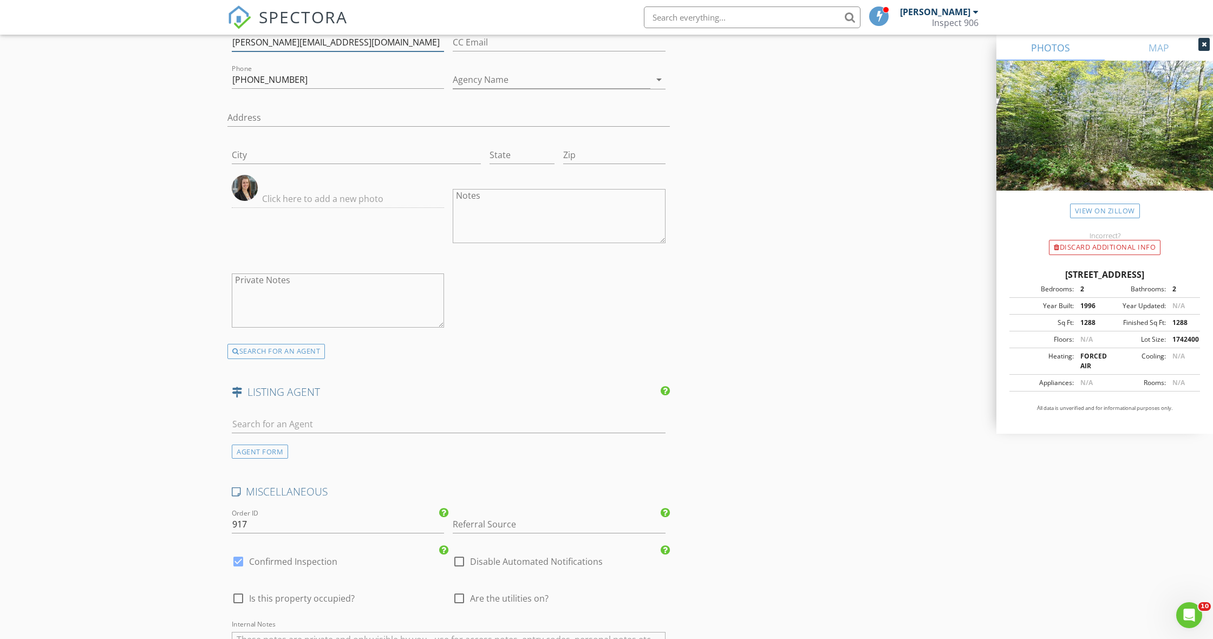
scroll to position [1833, 0]
type input "andrea@proexrealty.com"
click at [290, 412] on input "text" at bounding box center [449, 421] width 434 height 18
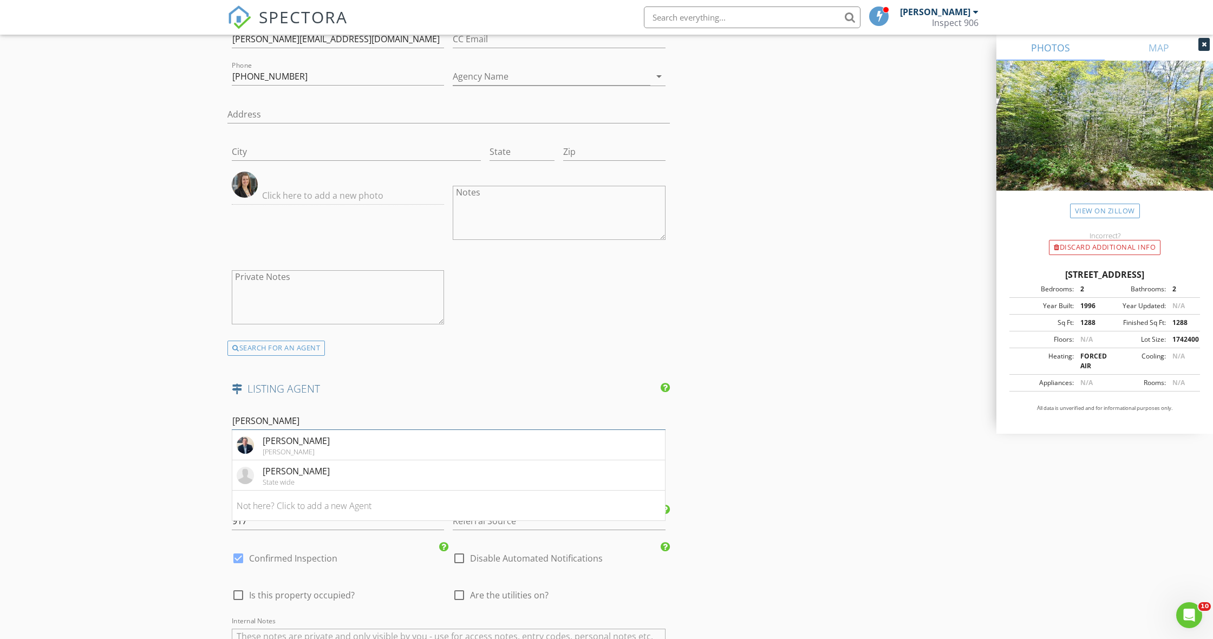
type input "Robert"
drag, startPoint x: 290, startPoint y: 412, endPoint x: 314, endPoint y: 443, distance: 39.3
click at [314, 443] on div "Robert Plotezka" at bounding box center [296, 440] width 67 height 13
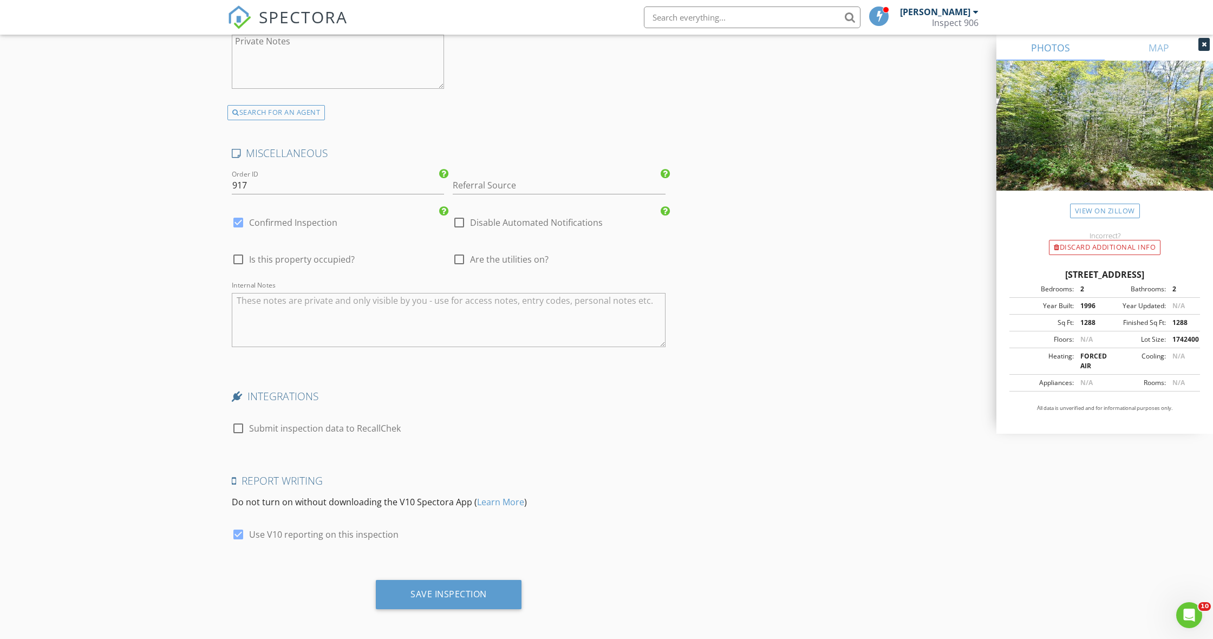
scroll to position [2490, 0]
click at [456, 596] on div "Save Inspection" at bounding box center [449, 595] width 146 height 29
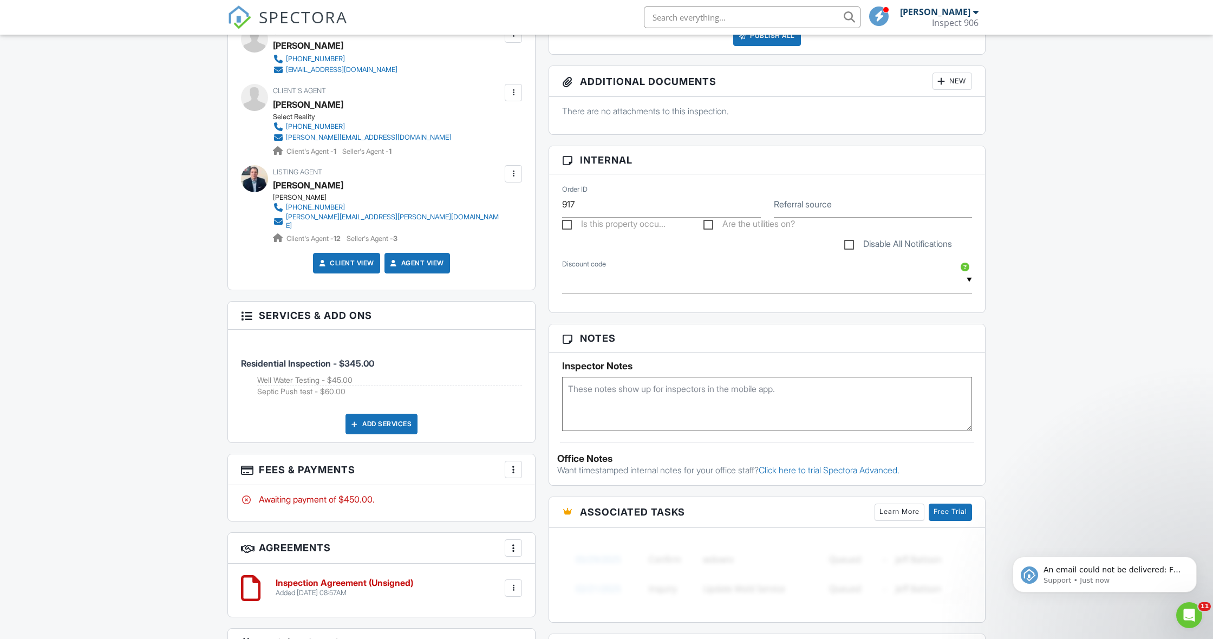
scroll to position [398, 0]
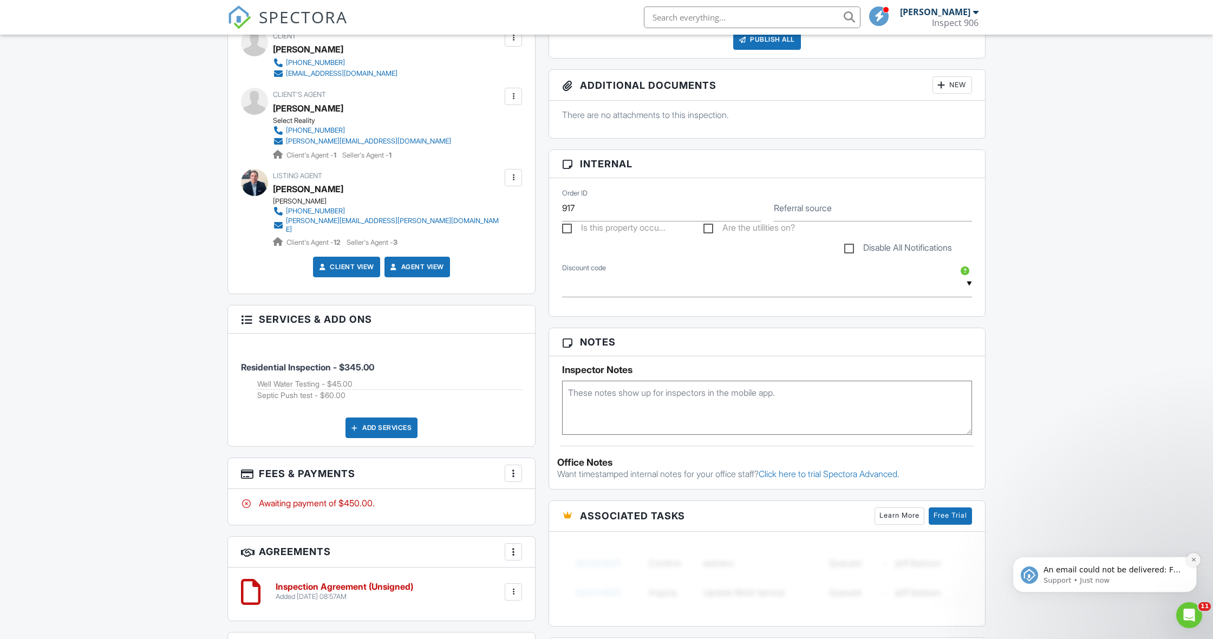
click at [1193, 562] on icon "Dismiss notification" at bounding box center [1194, 560] width 6 height 6
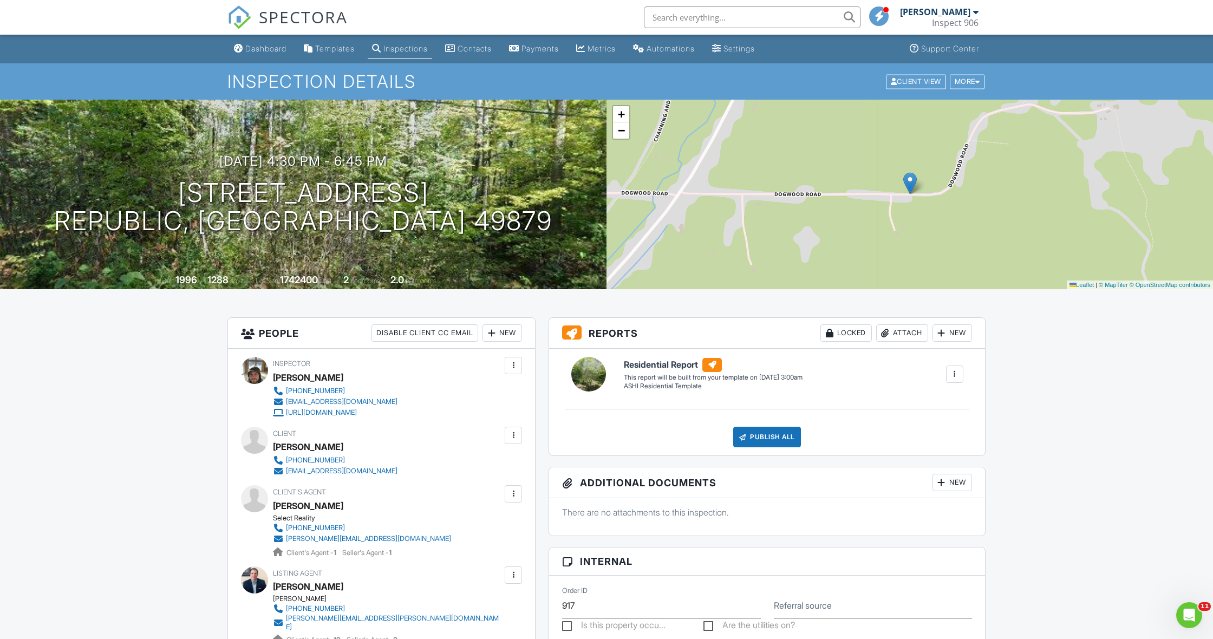
scroll to position [0, 0]
